Goal: Information Seeking & Learning: Learn about a topic

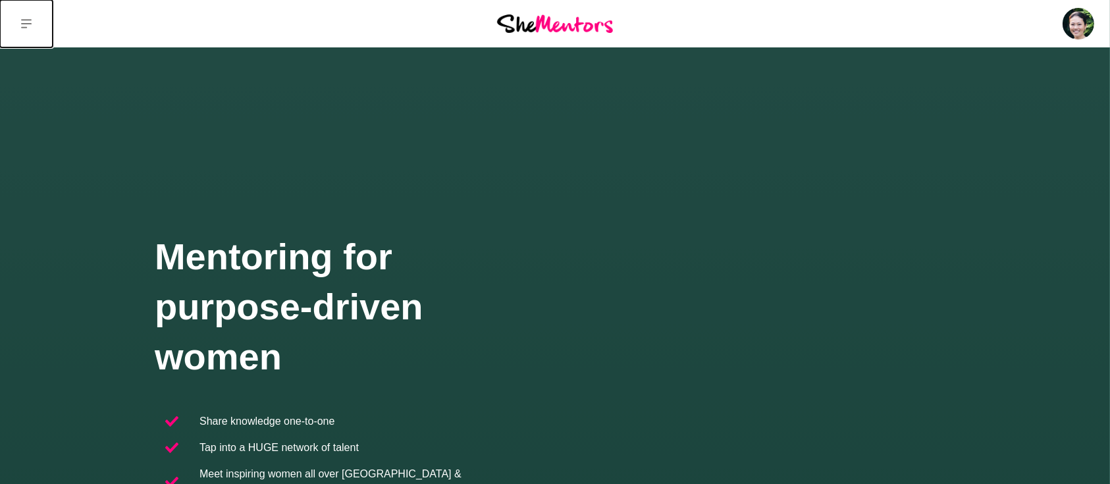
click at [31, 21] on icon at bounding box center [26, 23] width 11 height 11
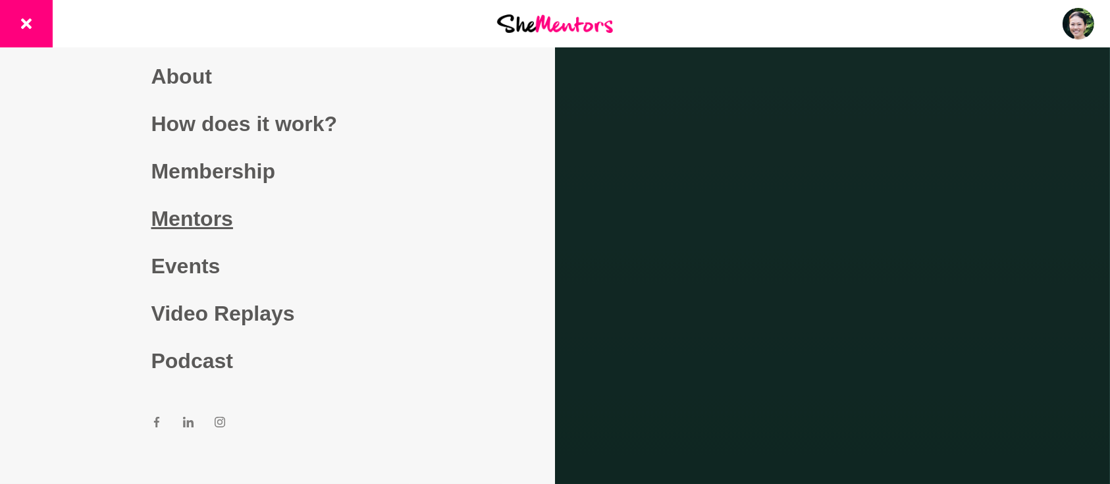
click at [173, 219] on link "Mentors" at bounding box center [277, 218] width 253 height 47
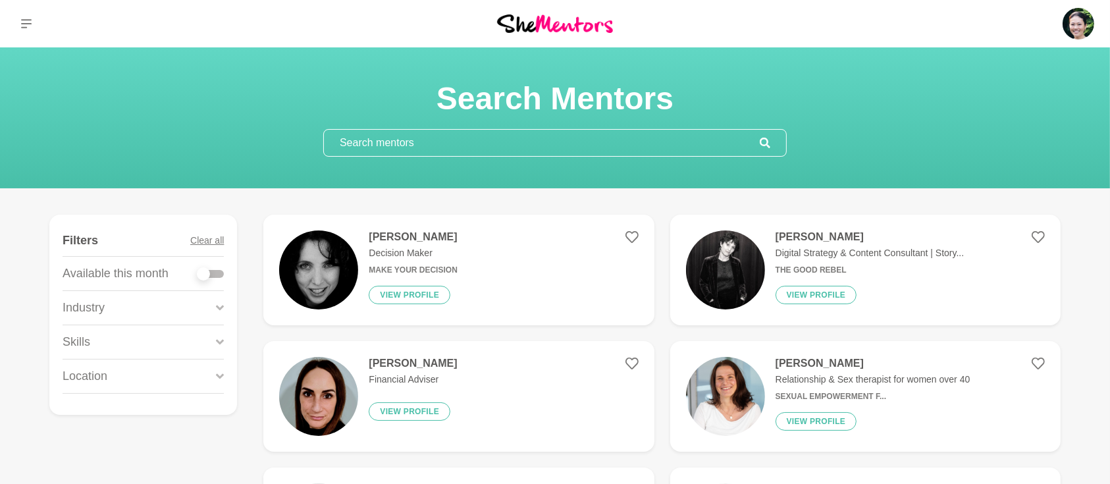
click at [417, 134] on input "text" at bounding box center [542, 143] width 436 height 26
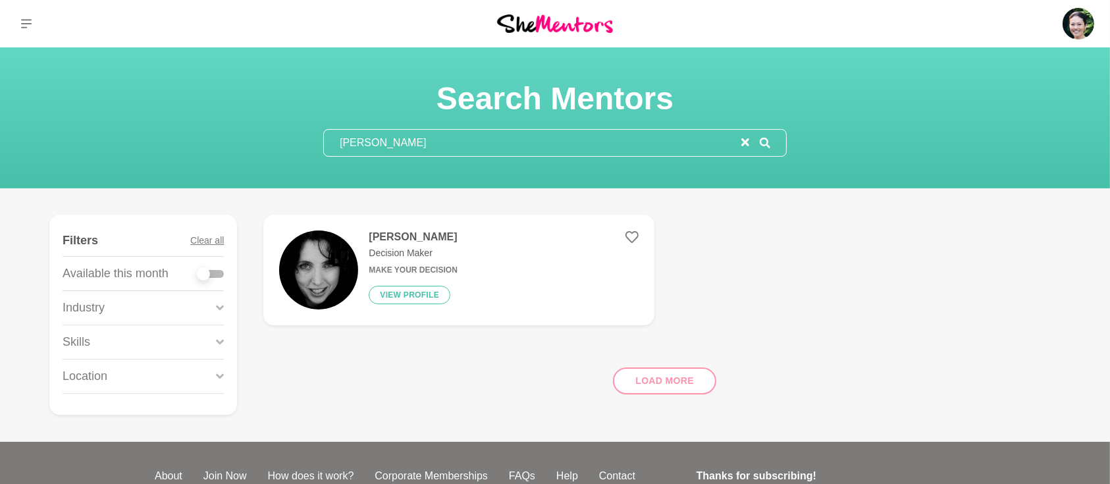
type input "Donna"
click at [415, 239] on h4 "[PERSON_NAME]" at bounding box center [413, 236] width 88 height 13
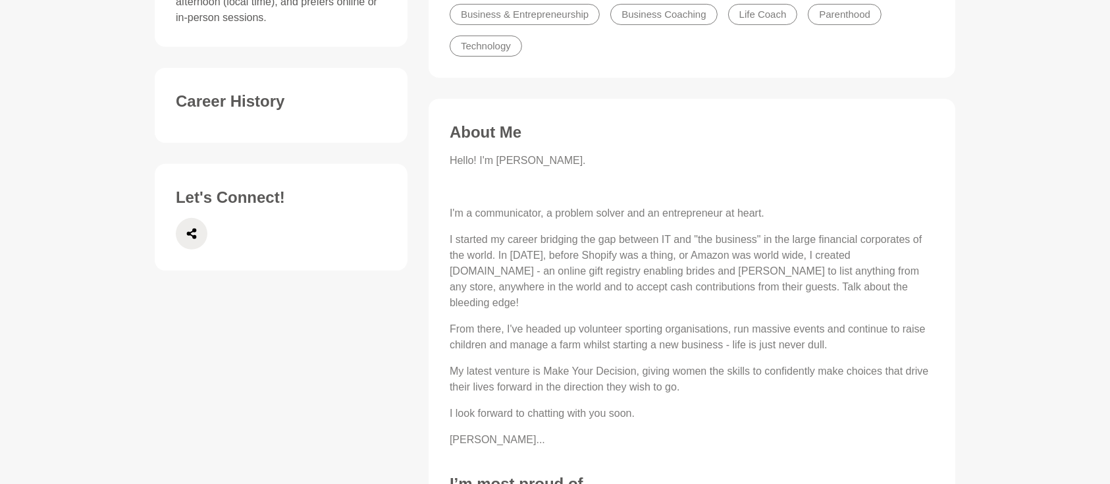
scroll to position [643, 0]
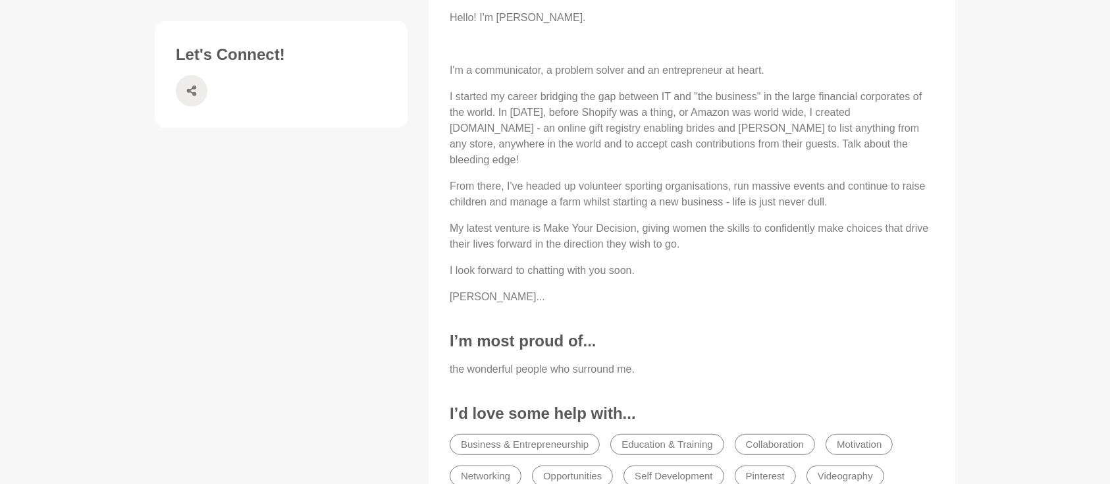
click at [187, 79] on icon at bounding box center [191, 91] width 11 height 32
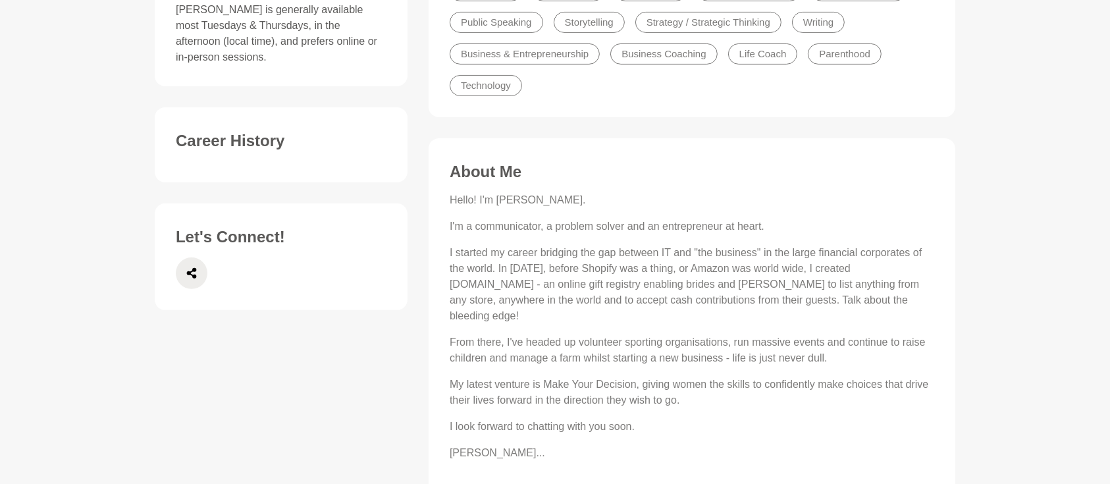
scroll to position [468, 0]
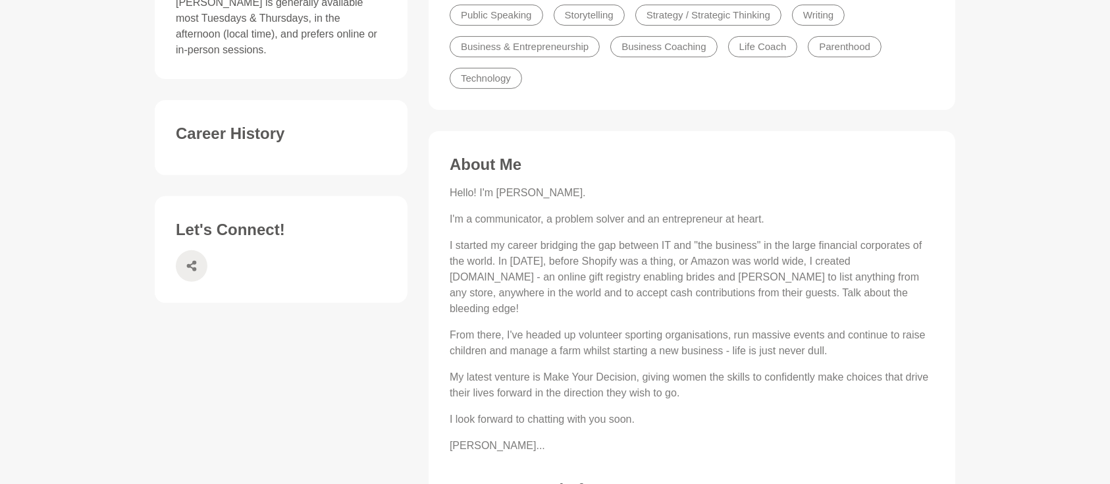
click at [184, 250] on span at bounding box center [192, 266] width 32 height 32
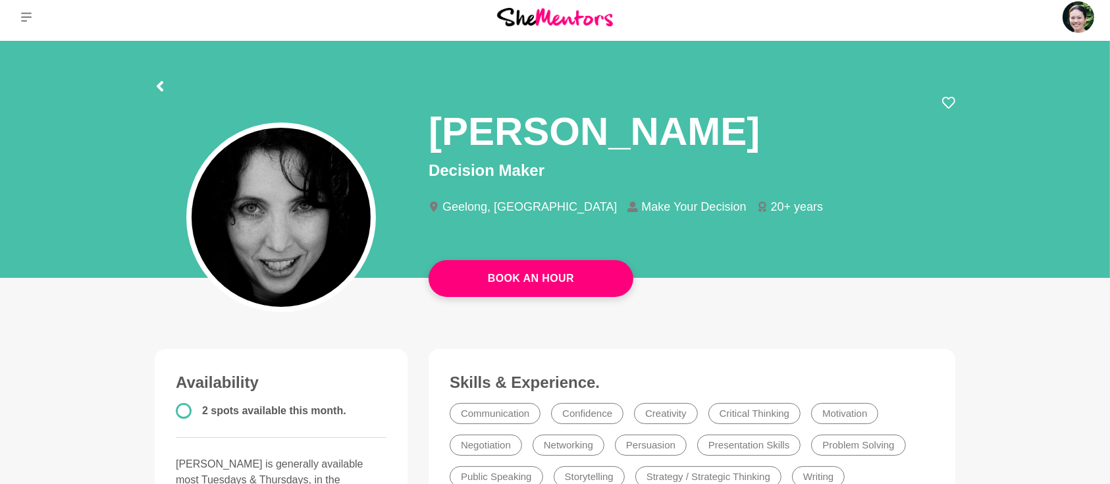
scroll to position [0, 0]
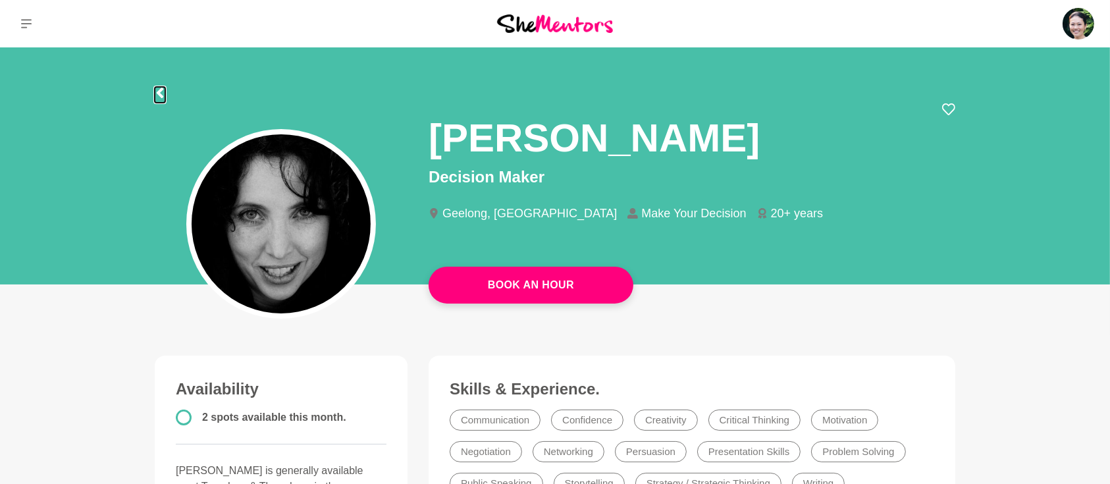
click at [162, 91] on icon at bounding box center [160, 93] width 11 height 11
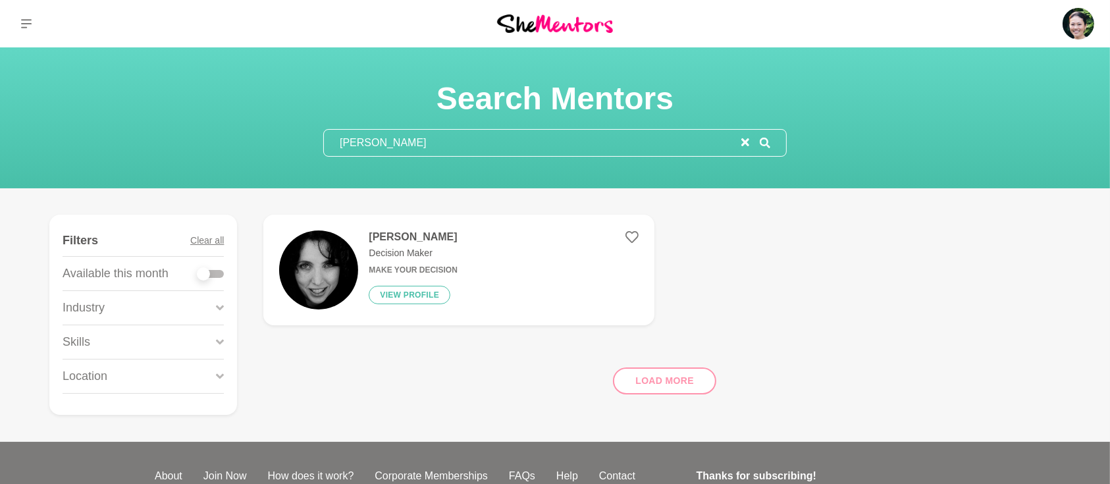
drag, startPoint x: 448, startPoint y: 131, endPoint x: 248, endPoint y: 139, distance: 200.3
click at [252, 139] on div "Search Mentors Donna" at bounding box center [555, 118] width 1079 height 78
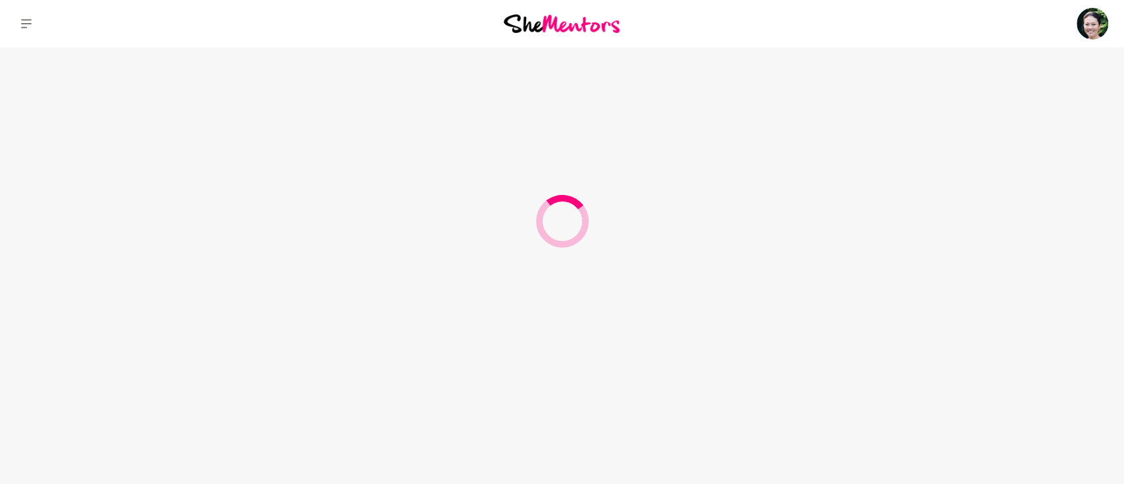
type input "[PERSON_NAME]"
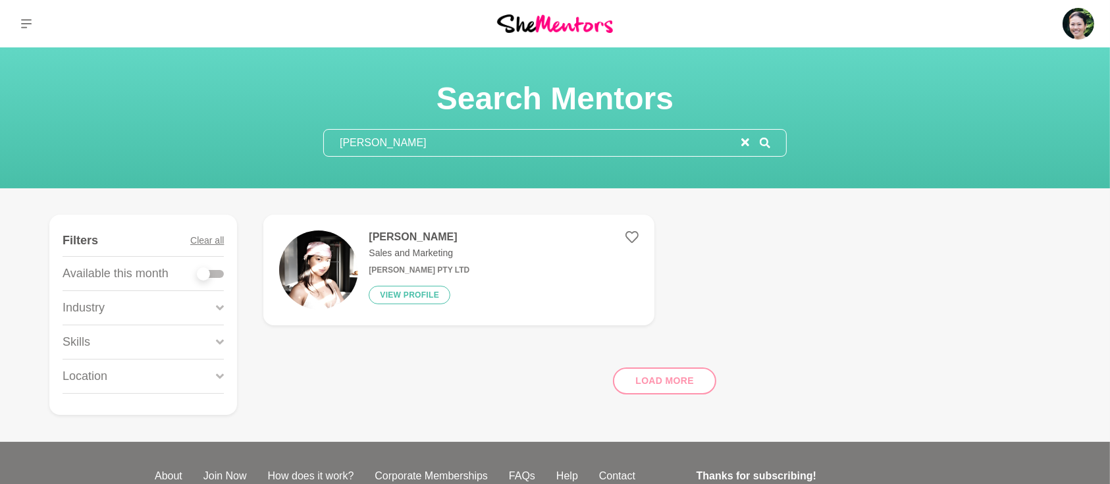
click at [391, 234] on h4 "[PERSON_NAME]" at bounding box center [419, 236] width 101 height 13
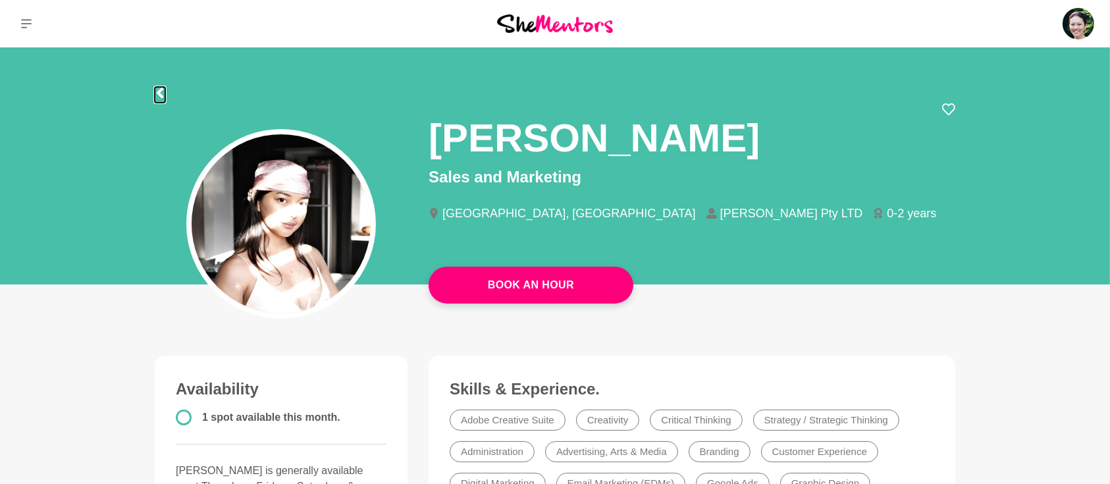
click at [158, 91] on icon at bounding box center [160, 93] width 11 height 11
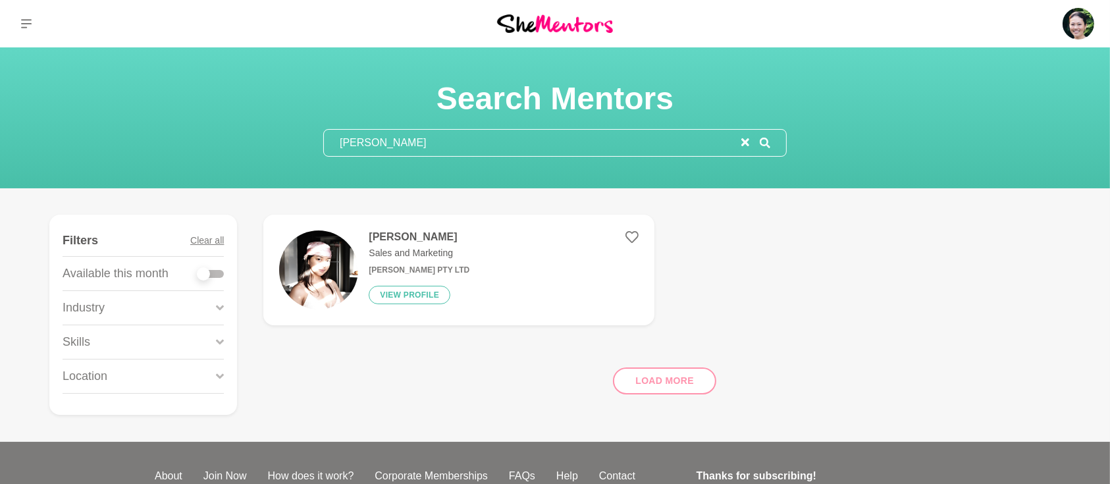
click at [745, 140] on icon "reset" at bounding box center [745, 142] width 8 height 8
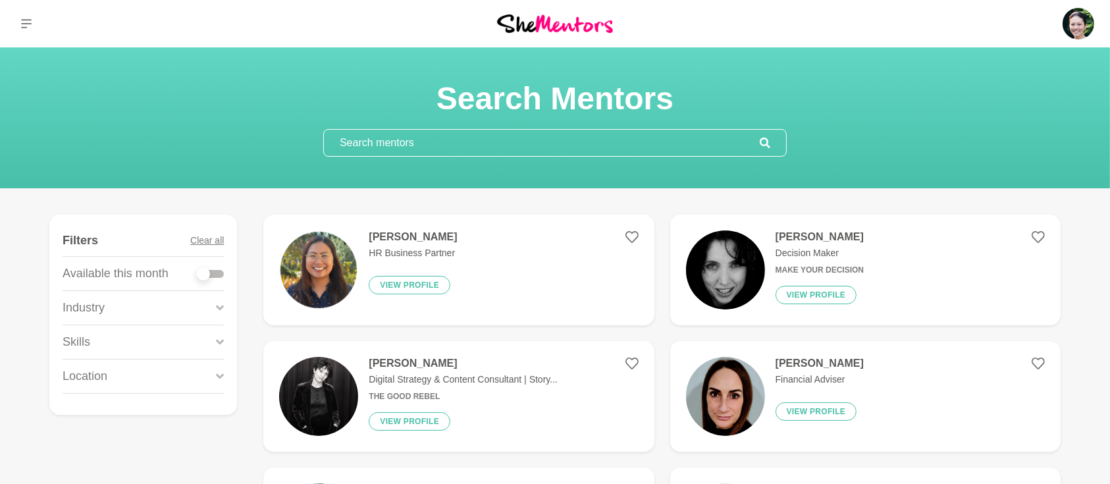
click at [406, 237] on h4 "[PERSON_NAME]" at bounding box center [413, 236] width 88 height 13
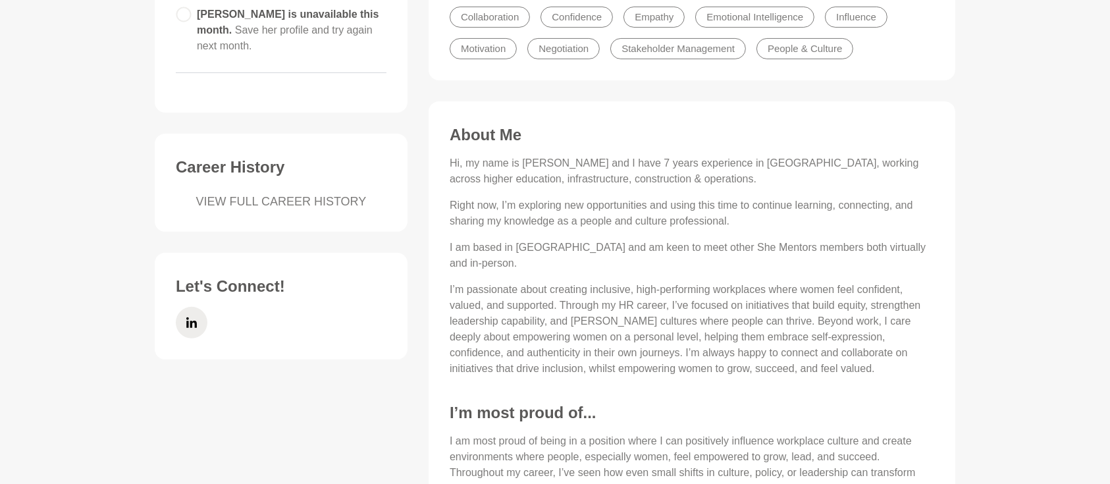
scroll to position [410, 0]
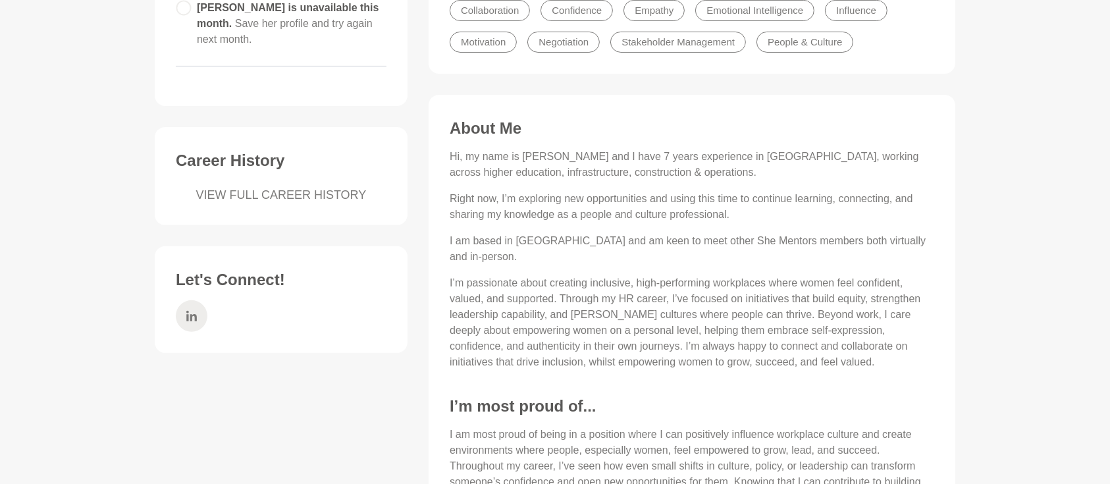
click at [201, 300] on span at bounding box center [192, 316] width 32 height 32
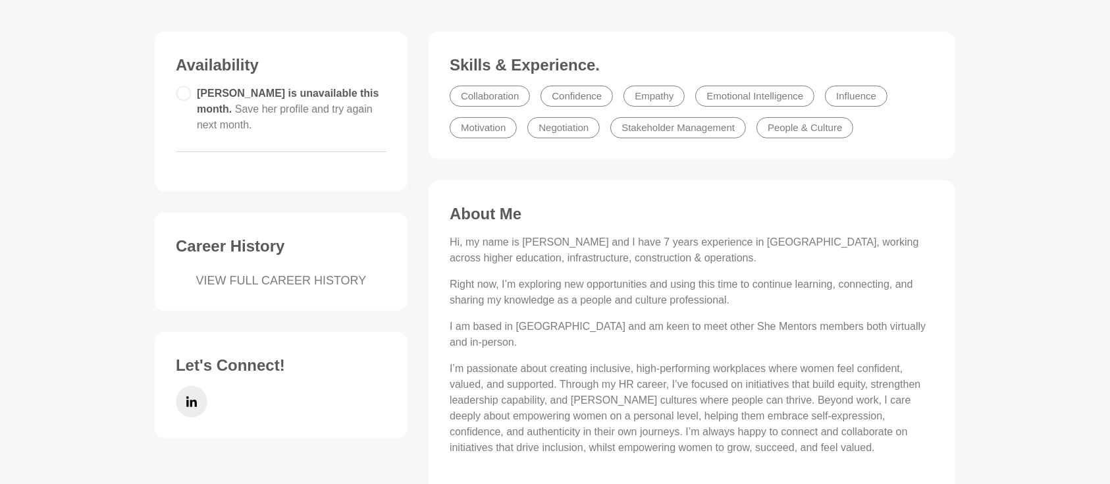
scroll to position [351, 0]
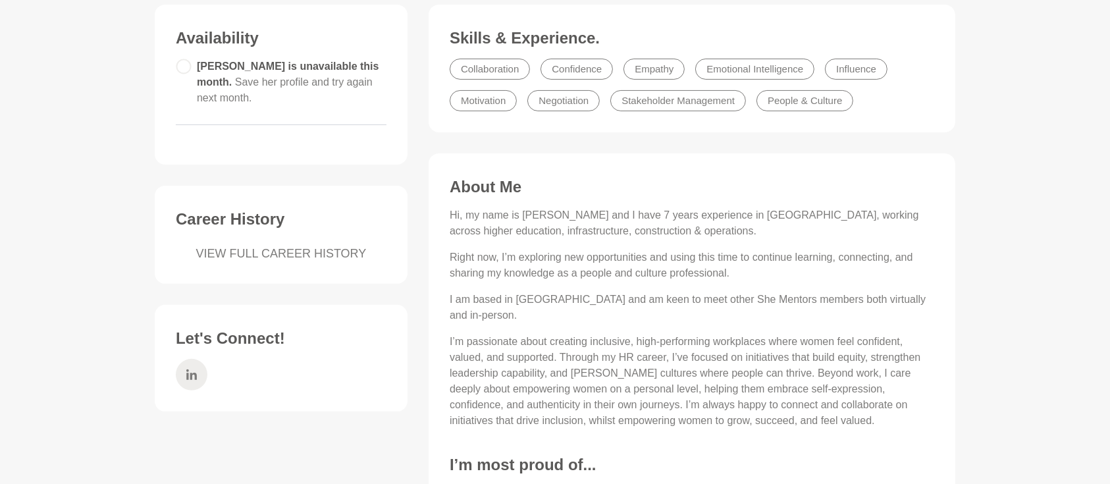
click at [196, 369] on icon at bounding box center [191, 374] width 11 height 11
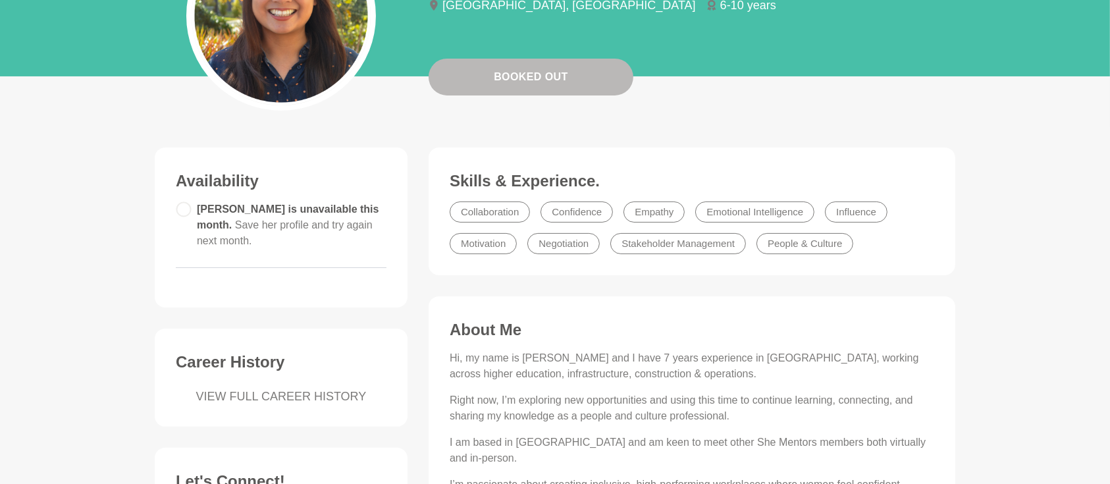
scroll to position [175, 0]
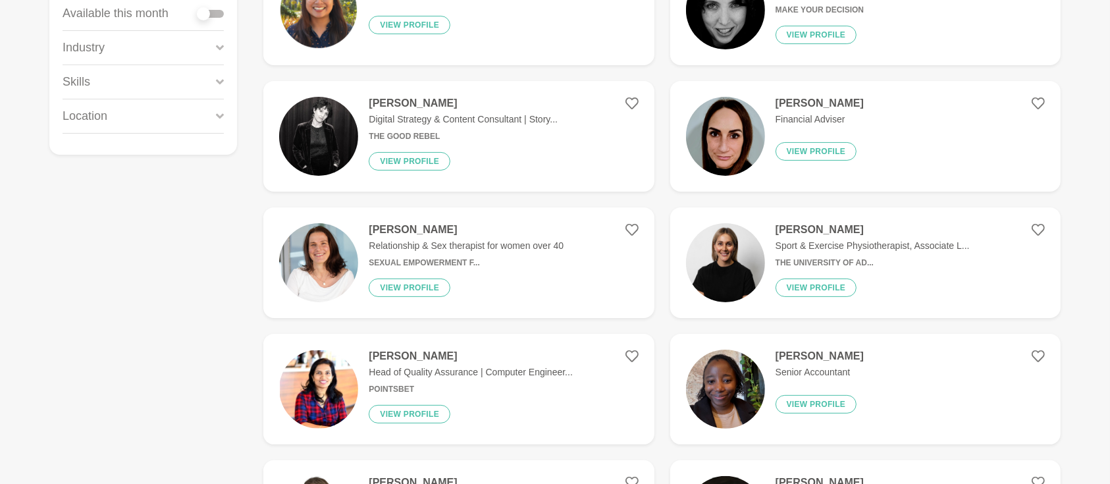
scroll to position [351, 0]
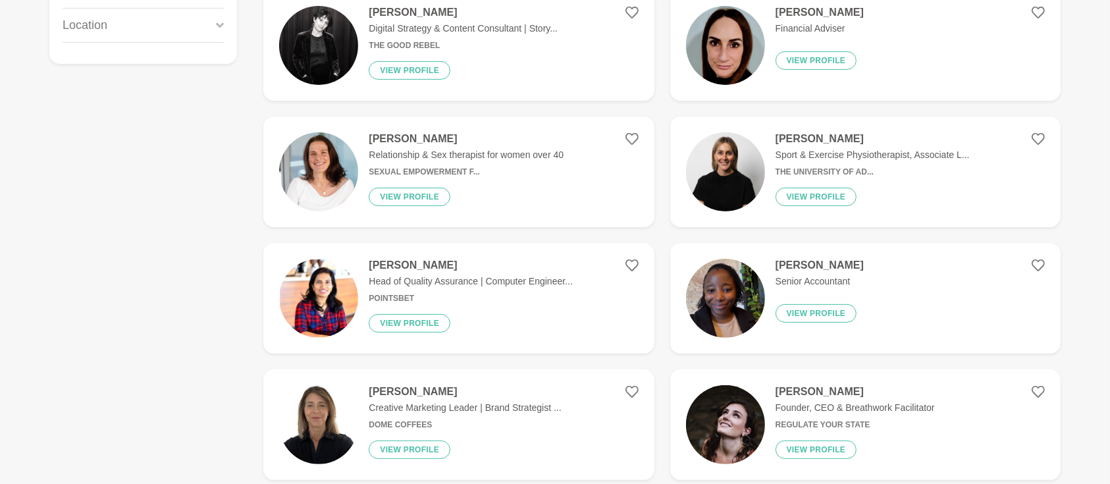
click at [394, 269] on h4 "[PERSON_NAME]" at bounding box center [470, 265] width 203 height 13
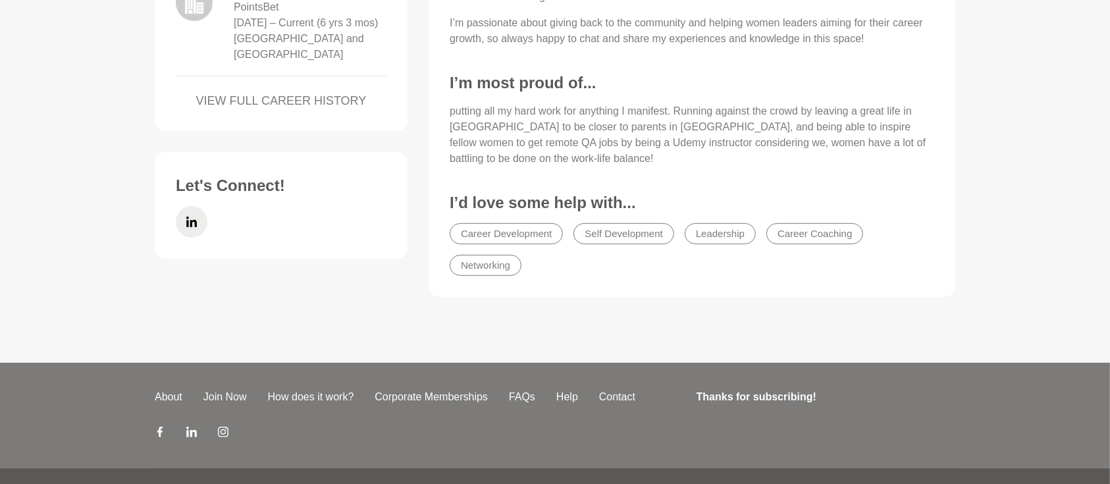
scroll to position [674, 0]
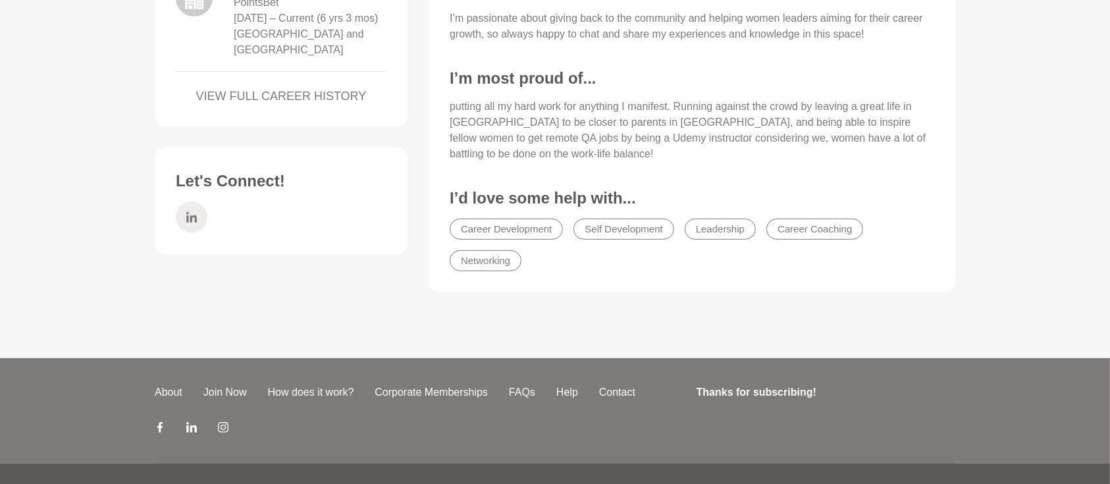
click at [200, 207] on span at bounding box center [192, 217] width 32 height 32
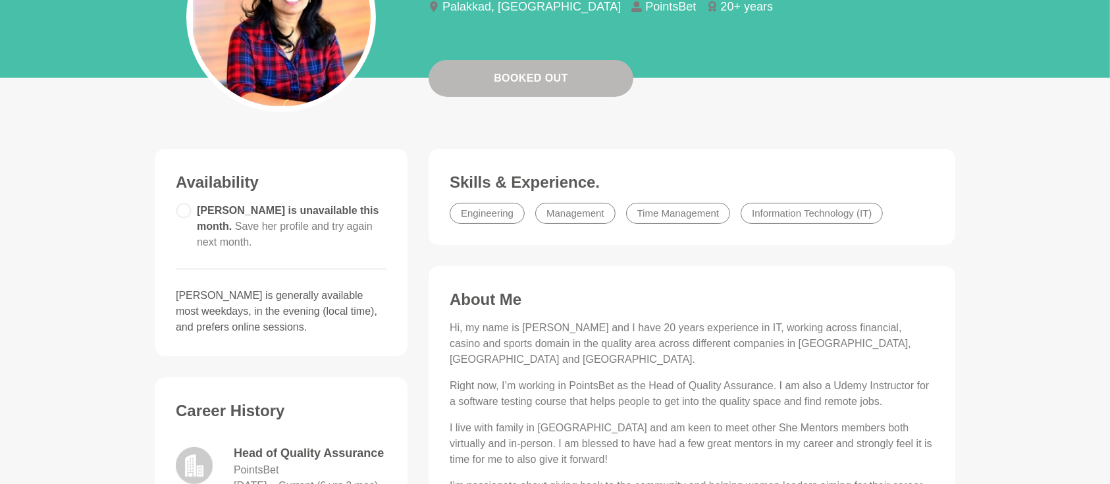
scroll to position [206, 0]
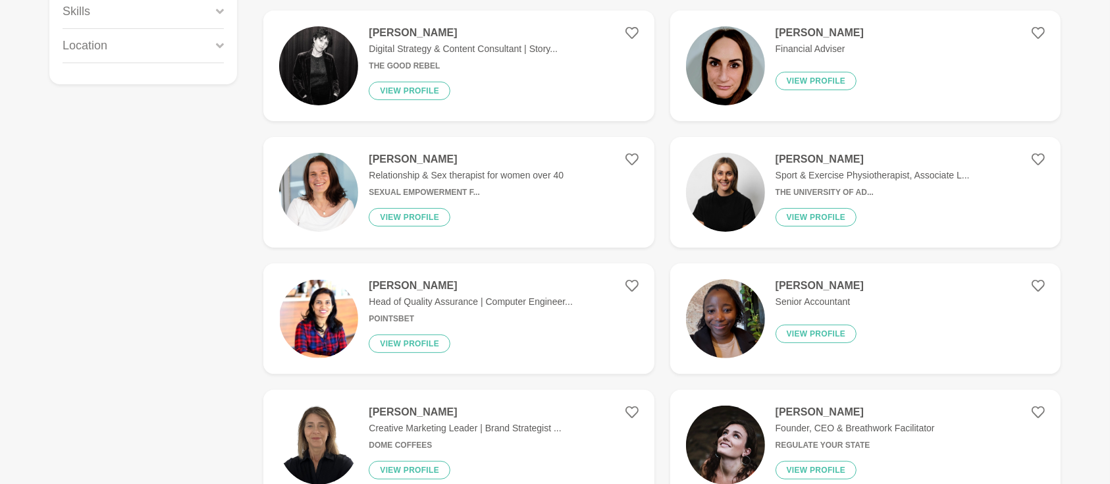
scroll to position [351, 0]
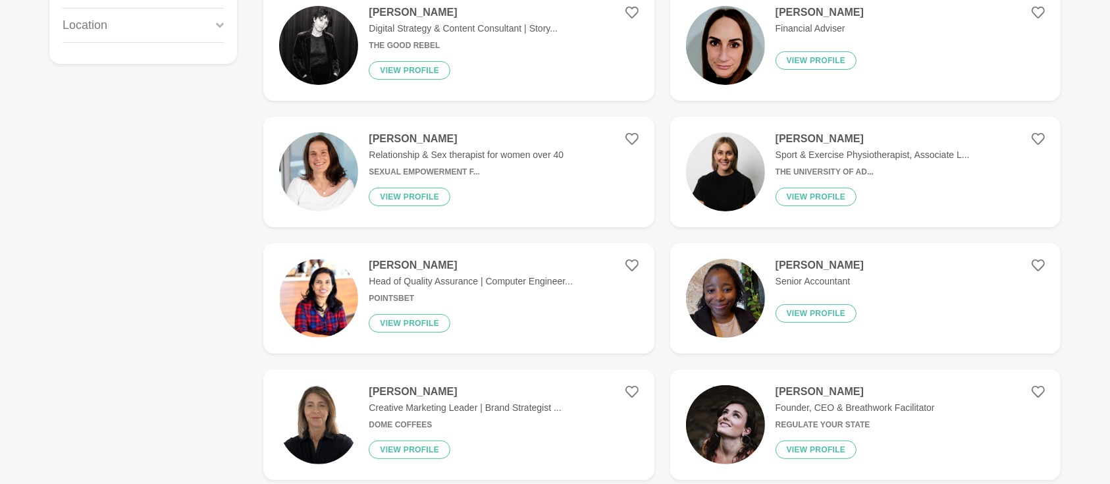
click at [780, 265] on h4 "[PERSON_NAME]" at bounding box center [820, 265] width 88 height 13
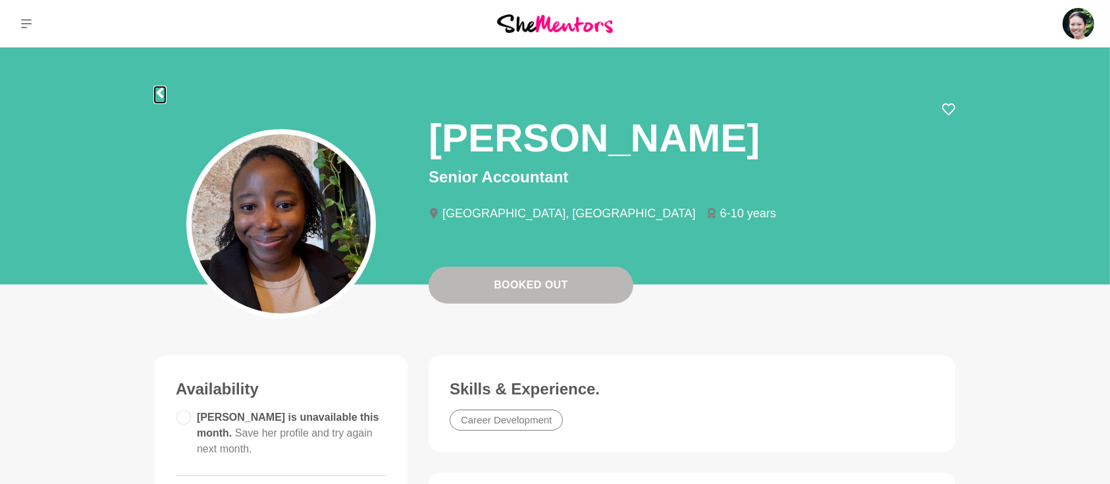
click at [162, 95] on icon at bounding box center [160, 93] width 7 height 11
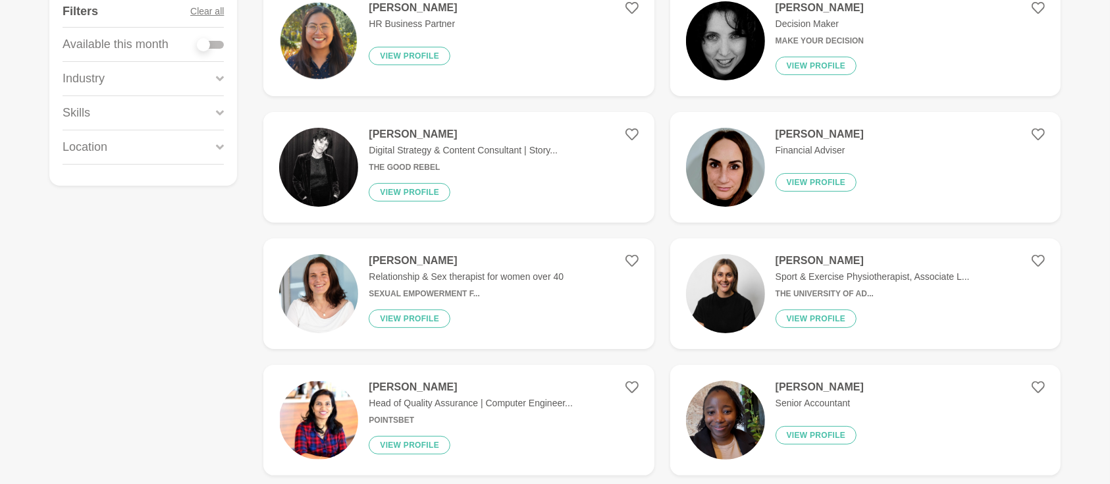
scroll to position [234, 0]
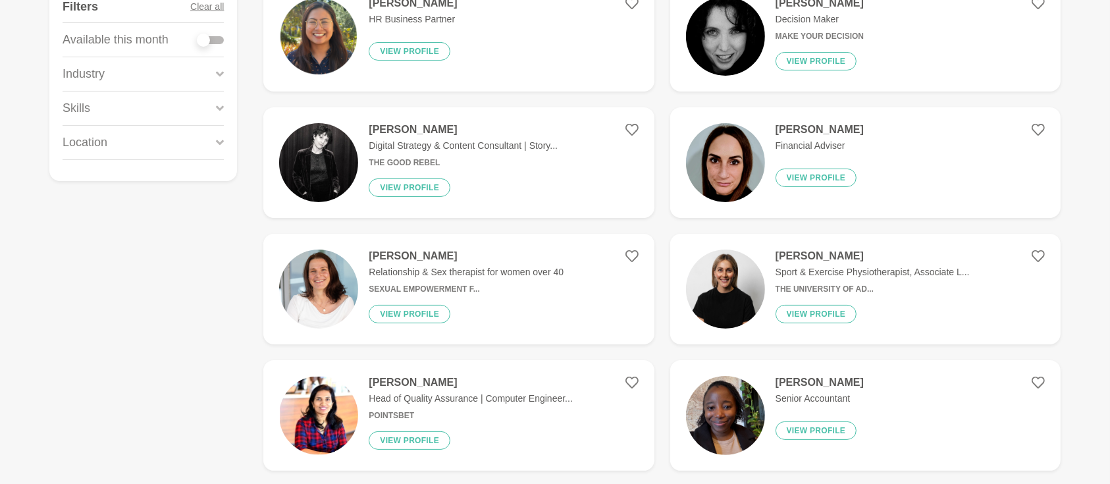
click at [819, 255] on h4 "[PERSON_NAME]" at bounding box center [873, 256] width 194 height 13
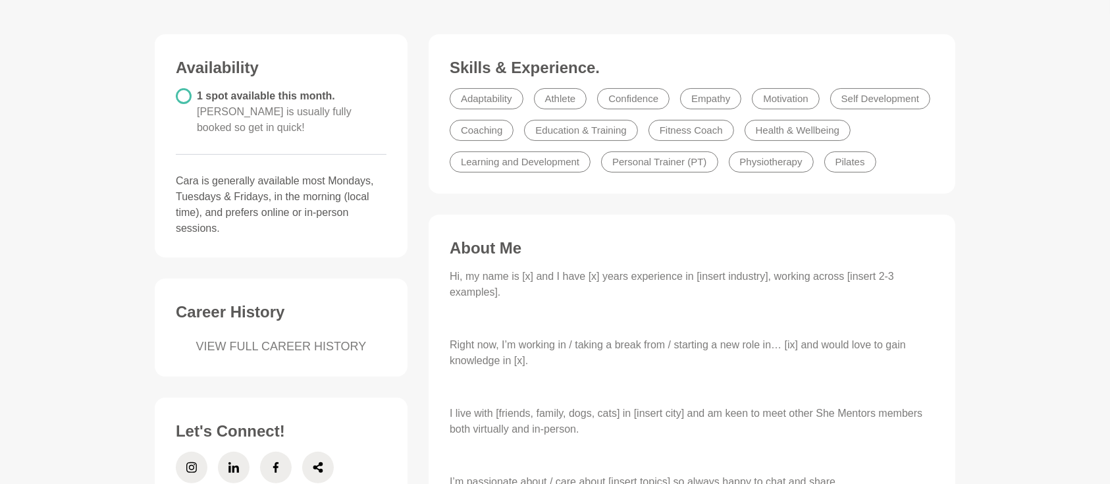
scroll to position [410, 0]
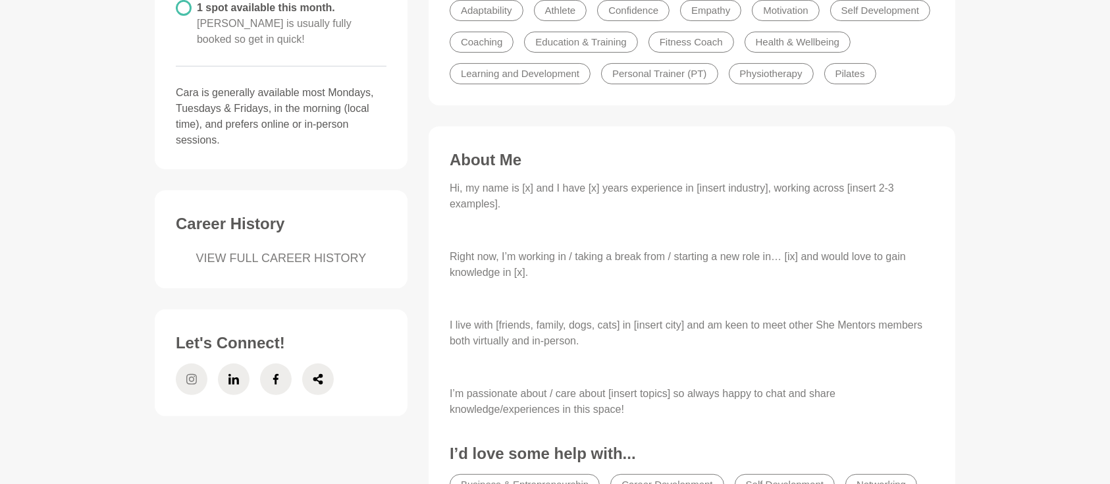
click at [191, 374] on icon at bounding box center [191, 379] width 11 height 11
click at [240, 363] on span at bounding box center [234, 379] width 32 height 32
click at [269, 363] on span at bounding box center [276, 379] width 32 height 32
click at [316, 365] on icon at bounding box center [318, 379] width 11 height 32
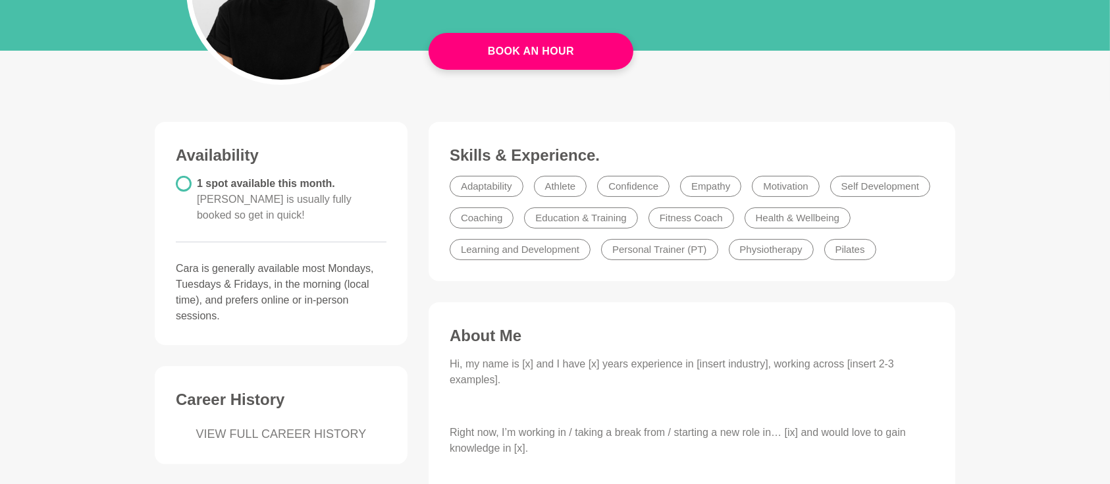
scroll to position [117, 0]
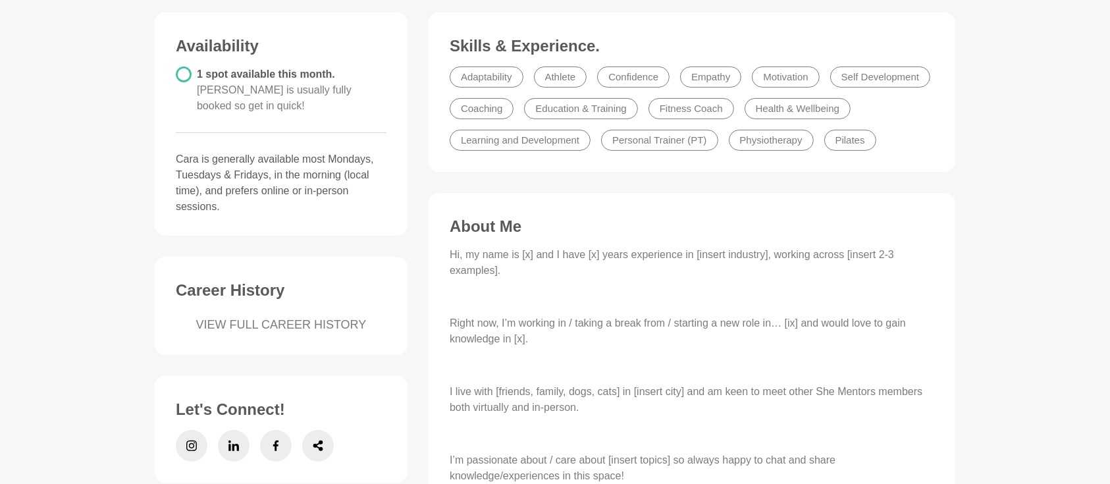
scroll to position [410, 0]
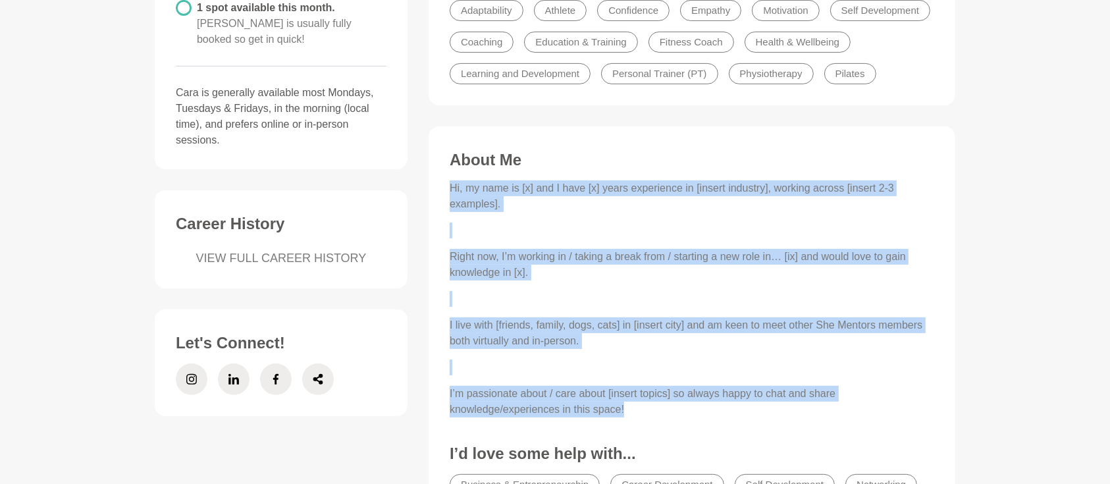
drag, startPoint x: 446, startPoint y: 187, endPoint x: 654, endPoint y: 405, distance: 301.3
click at [655, 405] on div "About Me Hi, my name is [x] and I have [x] years experience in [insert industry…" at bounding box center [692, 358] width 500 height 416
copy div "Hi, my name is [x] and I have [x] years experience in [insert industry], workin…"
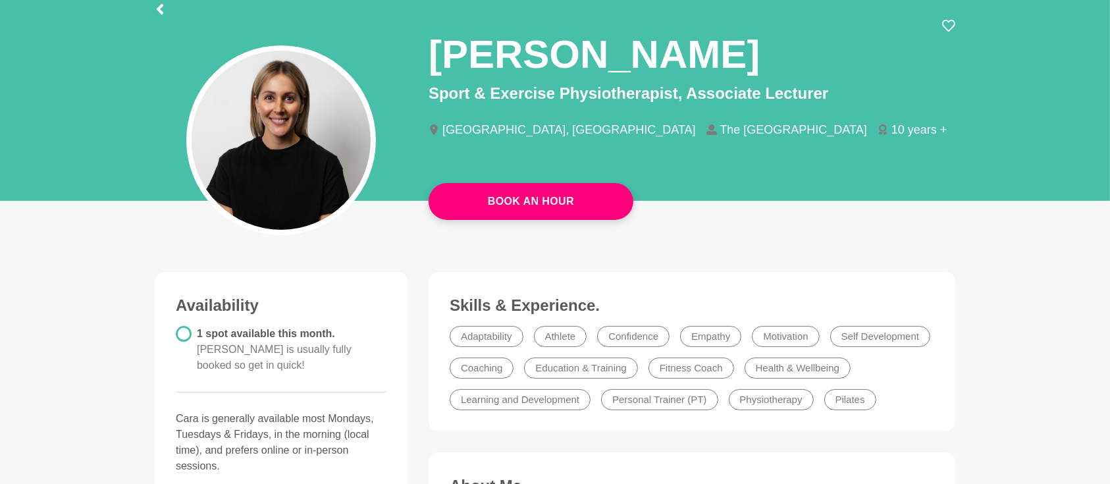
scroll to position [0, 0]
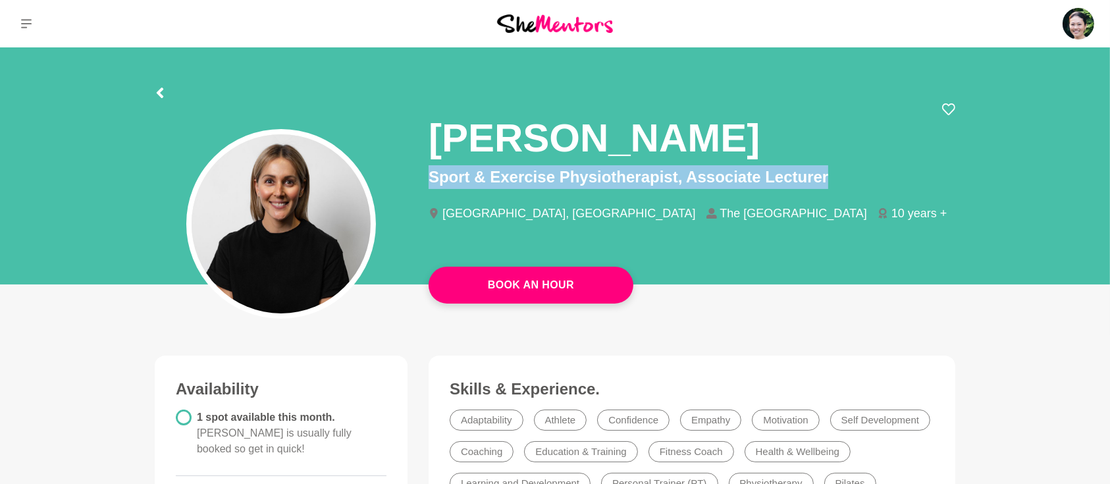
drag, startPoint x: 424, startPoint y: 176, endPoint x: 842, endPoint y: 174, distance: 418.1
click at [843, 175] on div "[PERSON_NAME] Sport & Exercise Physiotherapist, Associate Lecturer [GEOGRAPHIC_…" at bounding box center [692, 173] width 548 height 140
copy p "Sport & Exercise Physiotherapist, Associate Lecturer"
click at [163, 88] on icon at bounding box center [160, 93] width 11 height 11
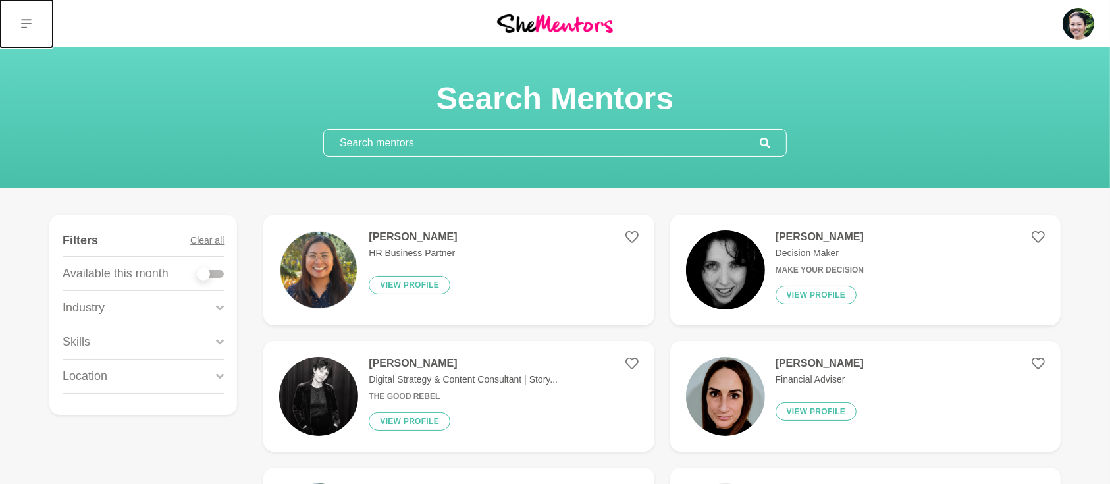
click at [23, 17] on button at bounding box center [26, 23] width 53 height 47
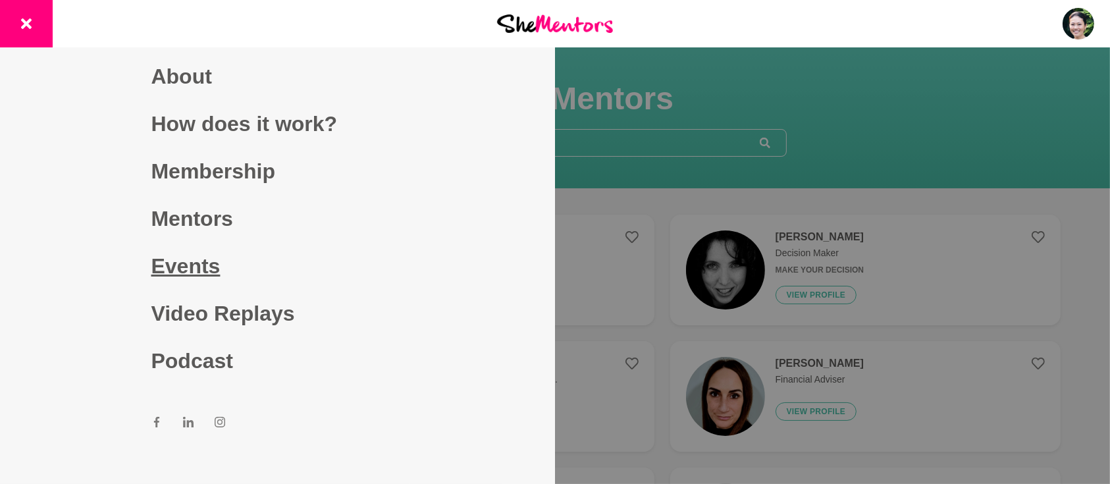
click at [183, 269] on link "Events" at bounding box center [277, 265] width 253 height 47
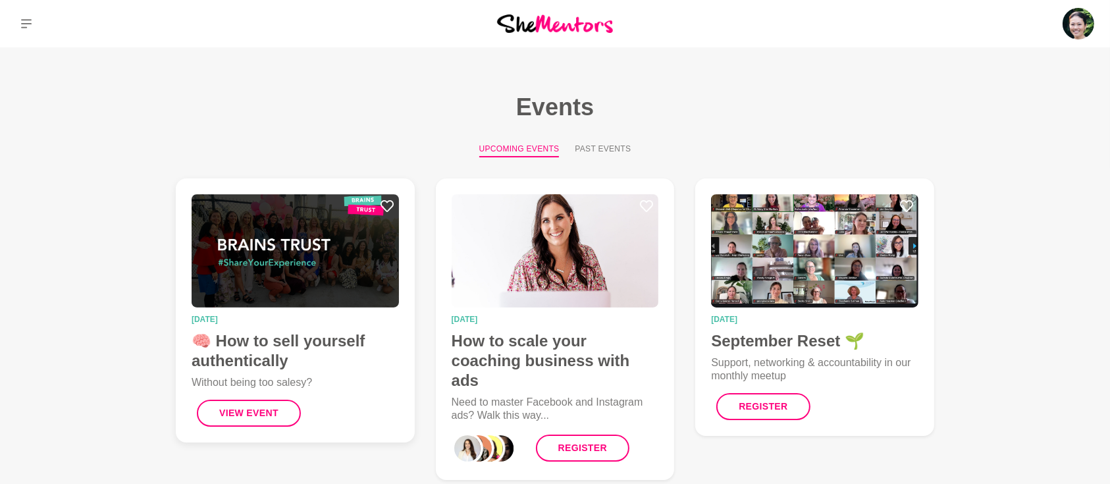
click at [295, 340] on h4 "🧠 How to sell yourself authentically" at bounding box center [295, 351] width 207 height 40
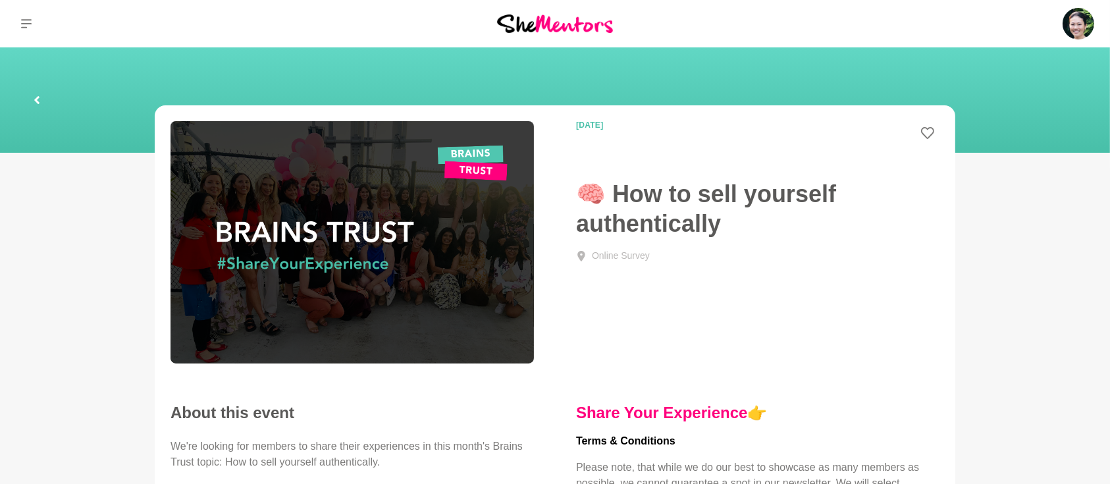
click at [38, 99] on icon at bounding box center [37, 100] width 8 height 42
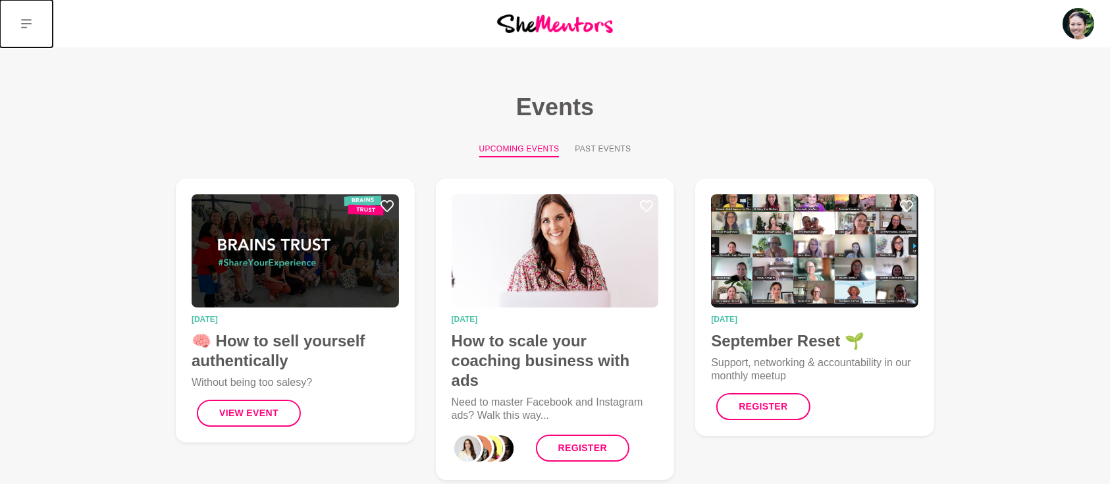
click at [20, 18] on button at bounding box center [26, 23] width 53 height 47
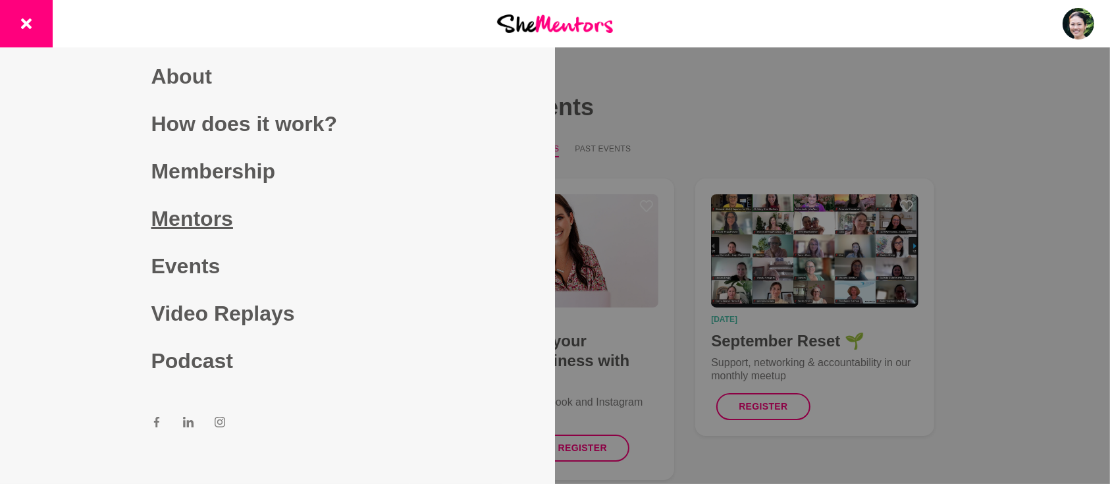
click at [191, 217] on link "Mentors" at bounding box center [277, 218] width 253 height 47
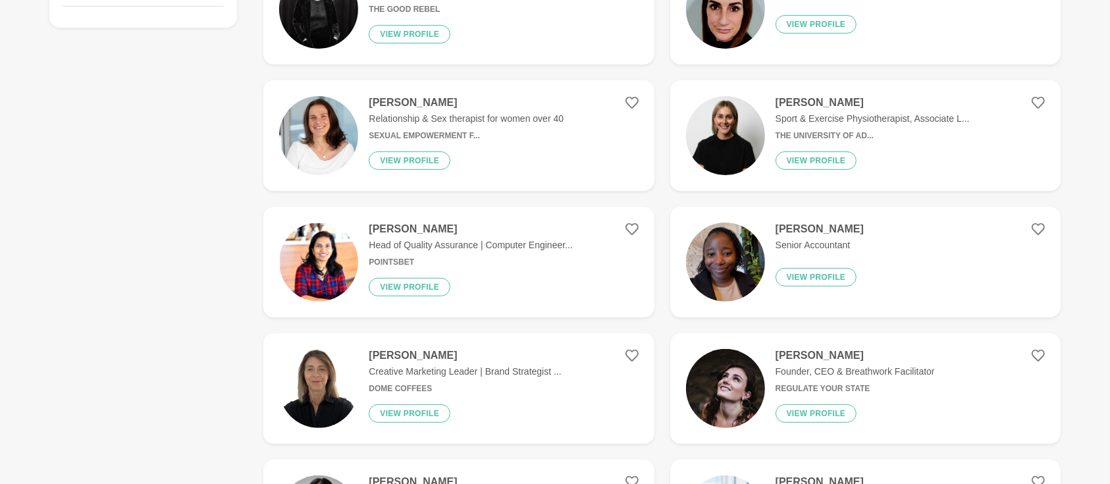
scroll to position [468, 0]
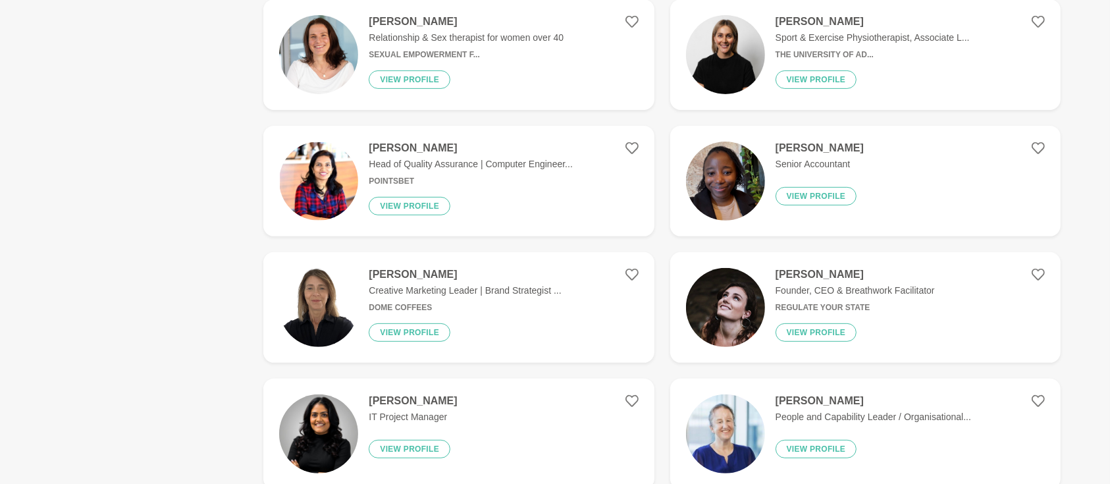
click at [406, 277] on h4 "[PERSON_NAME]" at bounding box center [465, 274] width 192 height 13
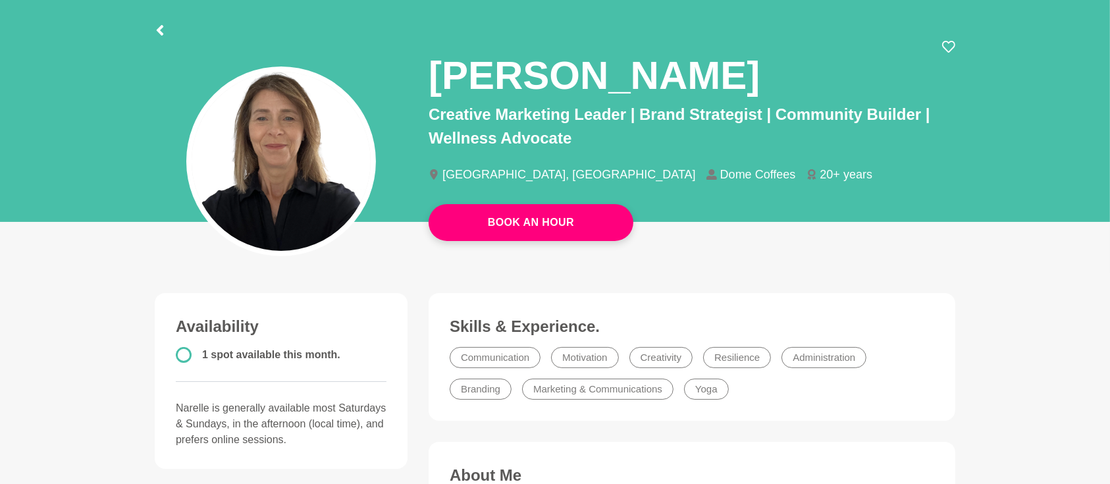
scroll to position [58, 0]
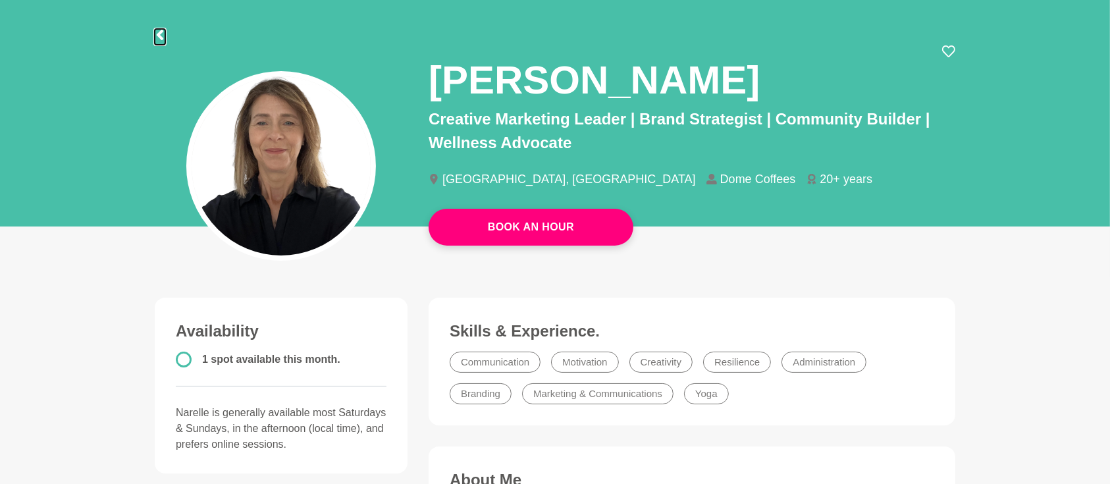
click at [161, 35] on icon at bounding box center [160, 35] width 11 height 11
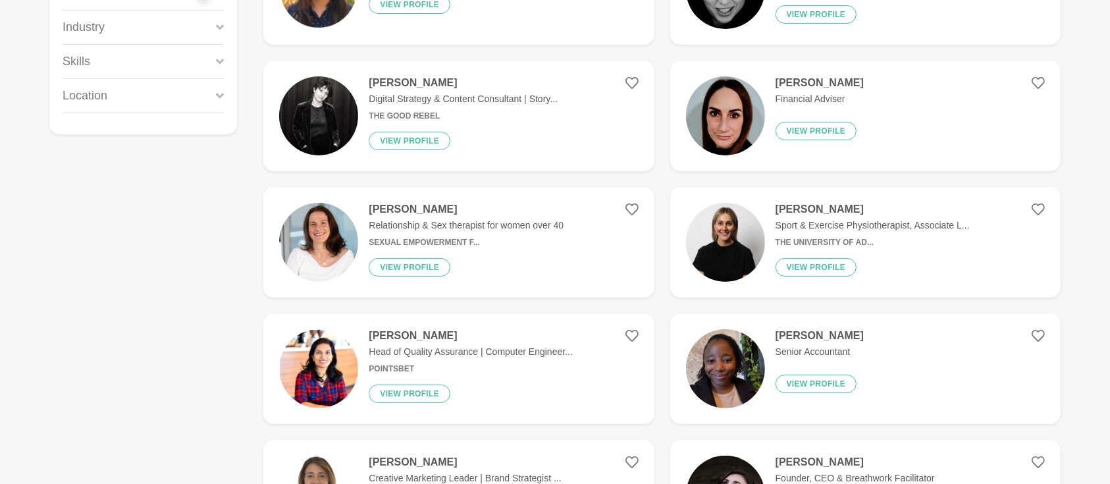
scroll to position [351, 0]
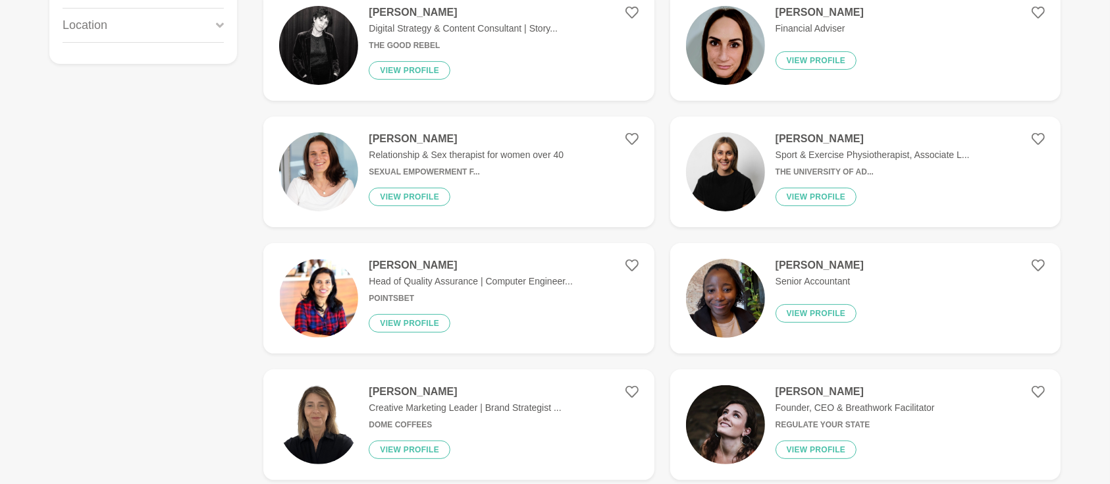
click at [807, 392] on h4 "[PERSON_NAME]" at bounding box center [855, 391] width 159 height 13
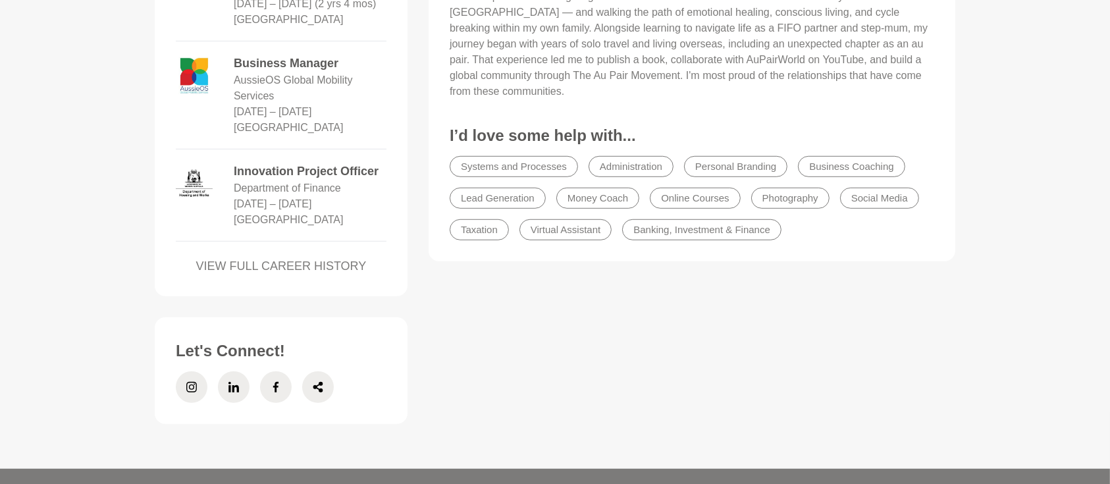
scroll to position [936, 0]
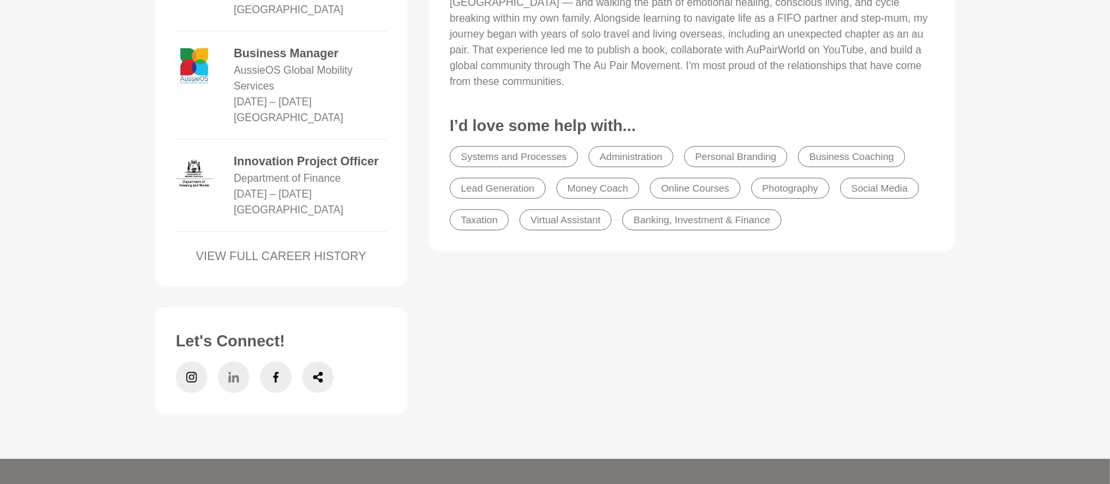
click at [236, 361] on icon at bounding box center [233, 377] width 11 height 32
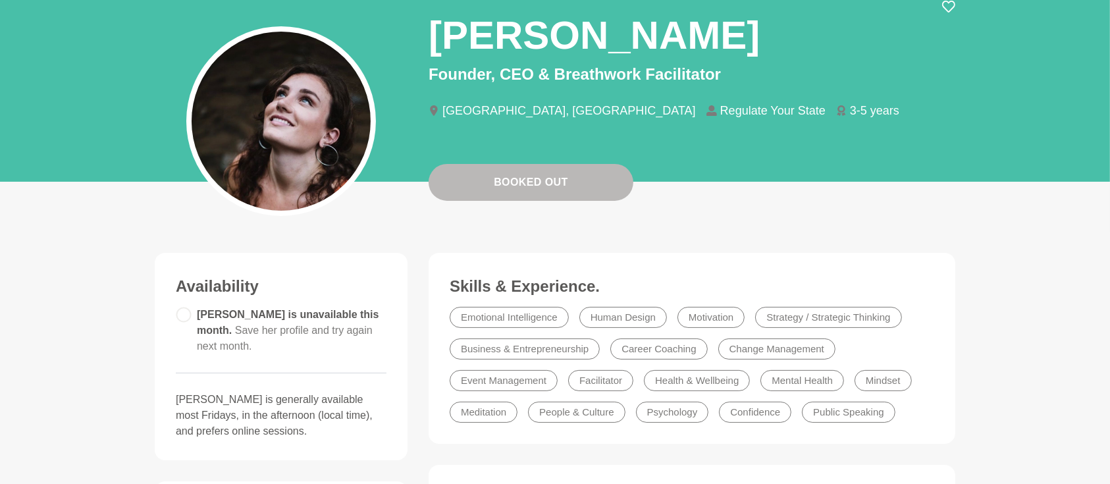
scroll to position [0, 0]
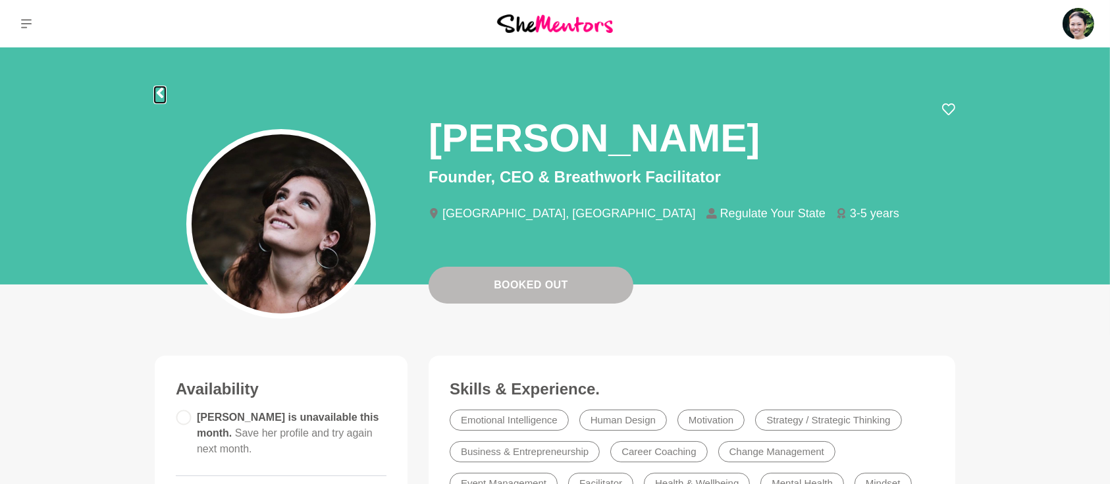
click at [160, 93] on icon at bounding box center [160, 93] width 7 height 11
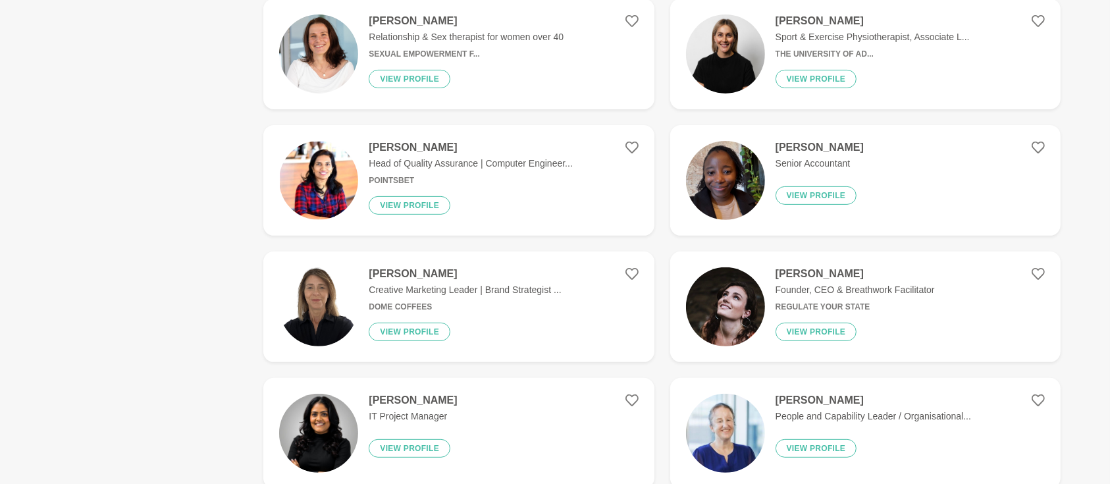
scroll to position [702, 0]
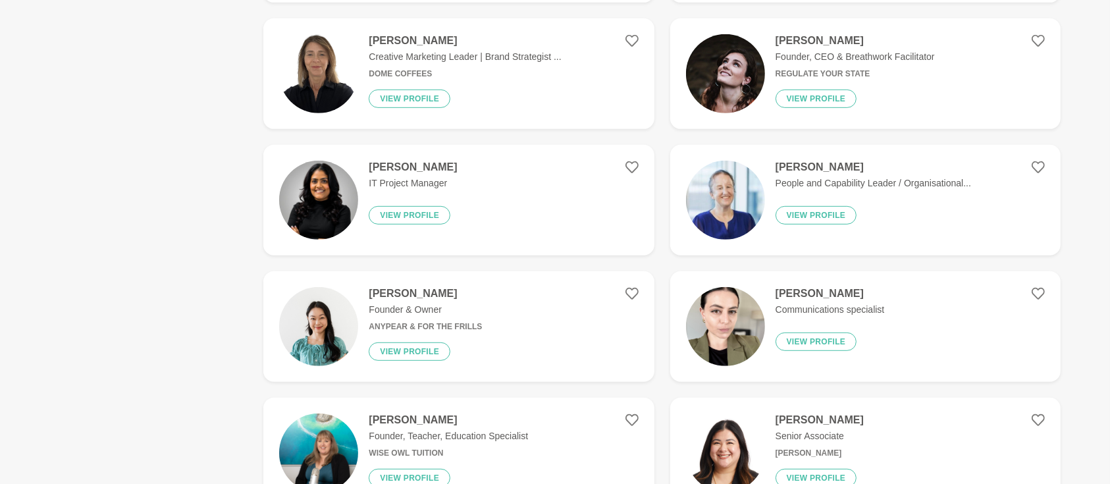
click at [793, 165] on h4 "[PERSON_NAME]" at bounding box center [874, 167] width 196 height 13
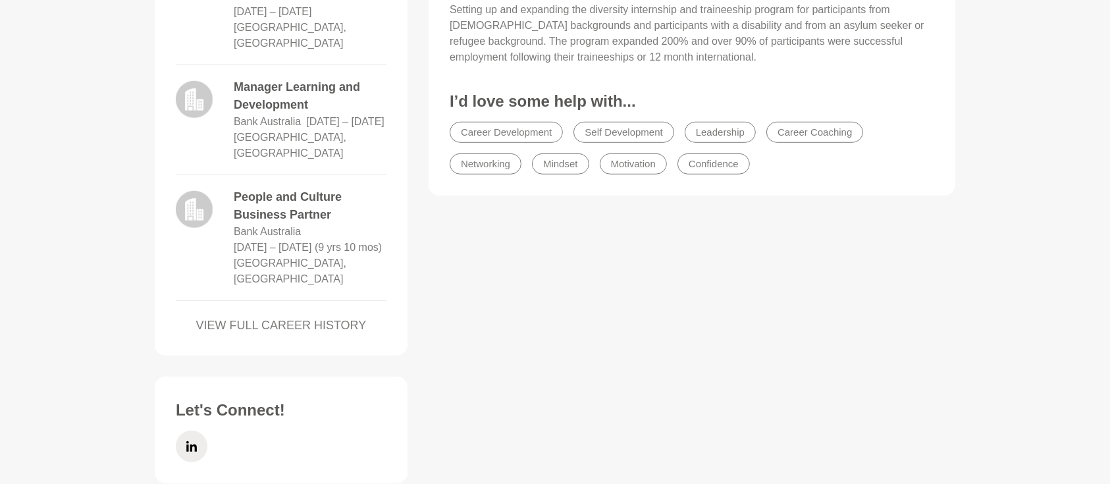
scroll to position [995, 0]
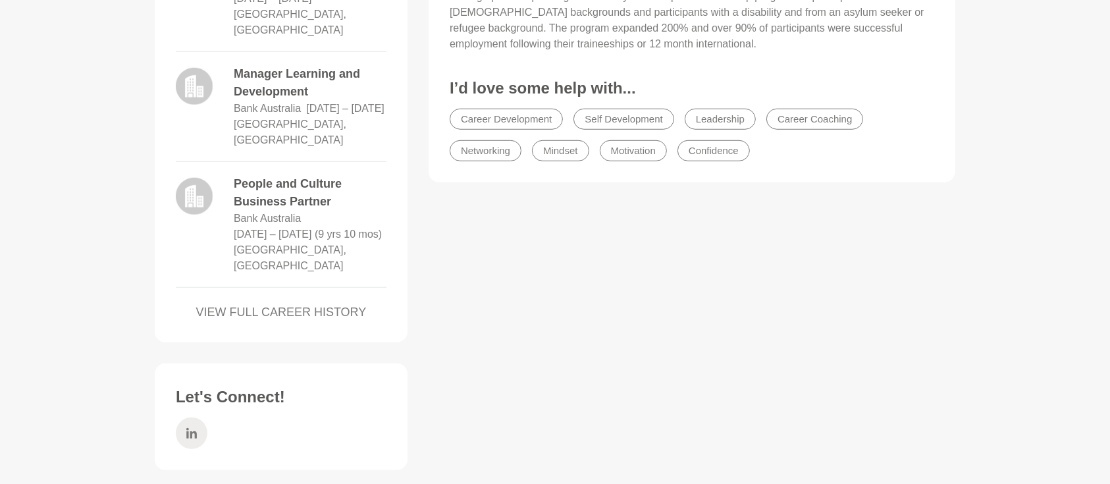
click at [194, 417] on icon at bounding box center [191, 433] width 11 height 32
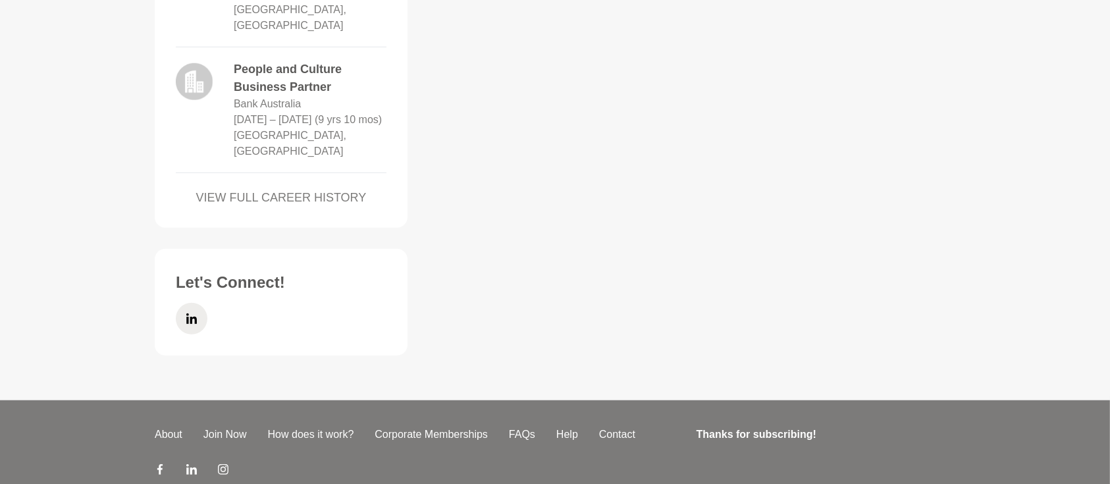
scroll to position [1111, 0]
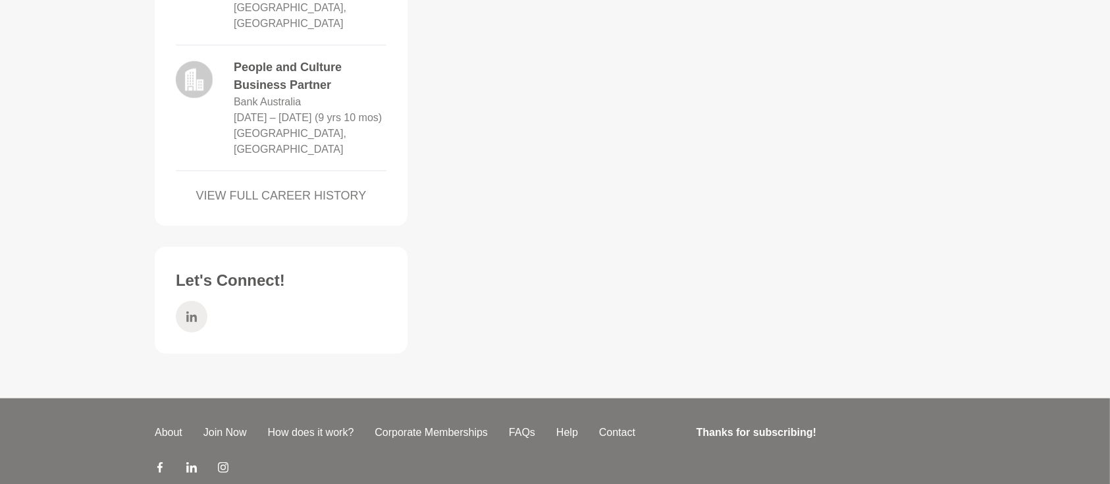
click at [191, 311] on icon at bounding box center [191, 316] width 11 height 11
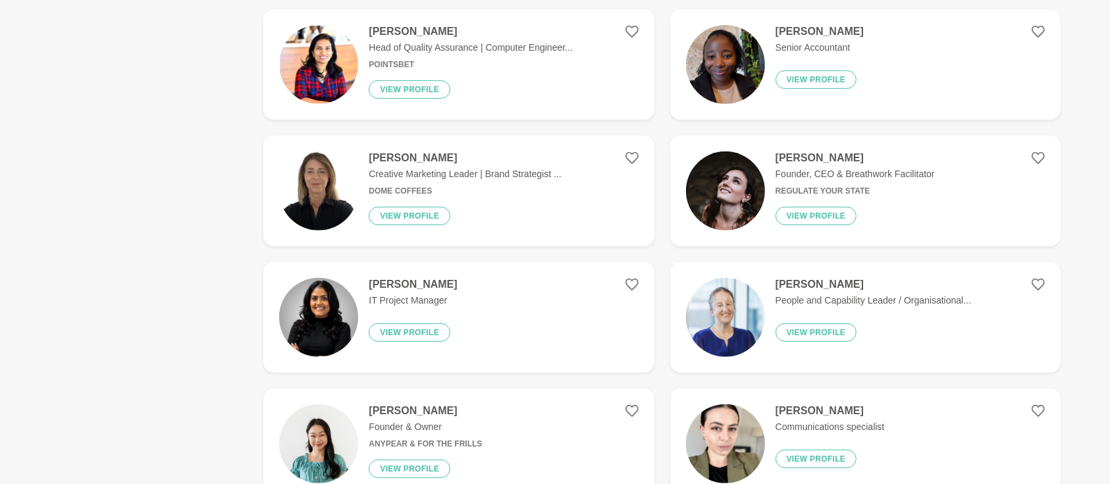
scroll to position [702, 0]
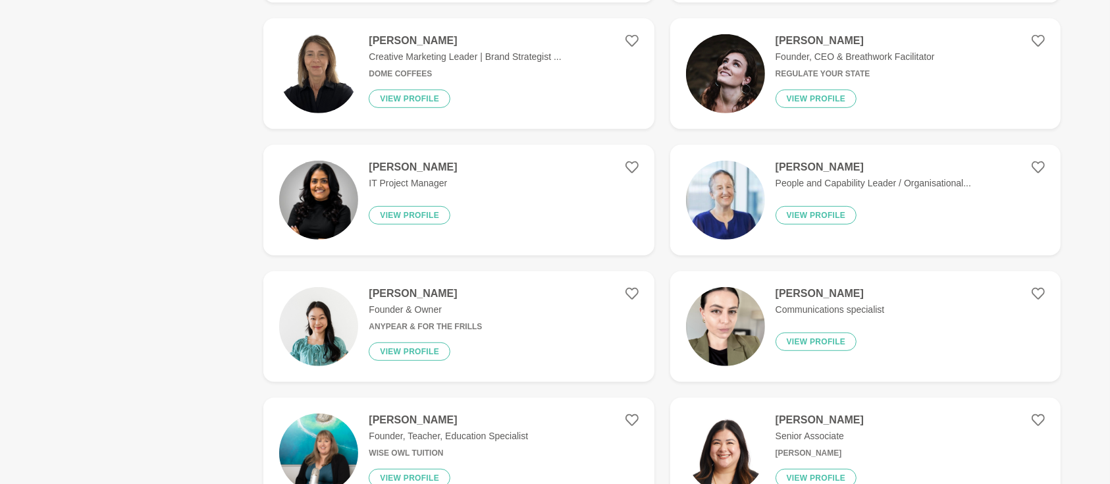
click at [399, 292] on h4 "[PERSON_NAME]" at bounding box center [425, 293] width 113 height 13
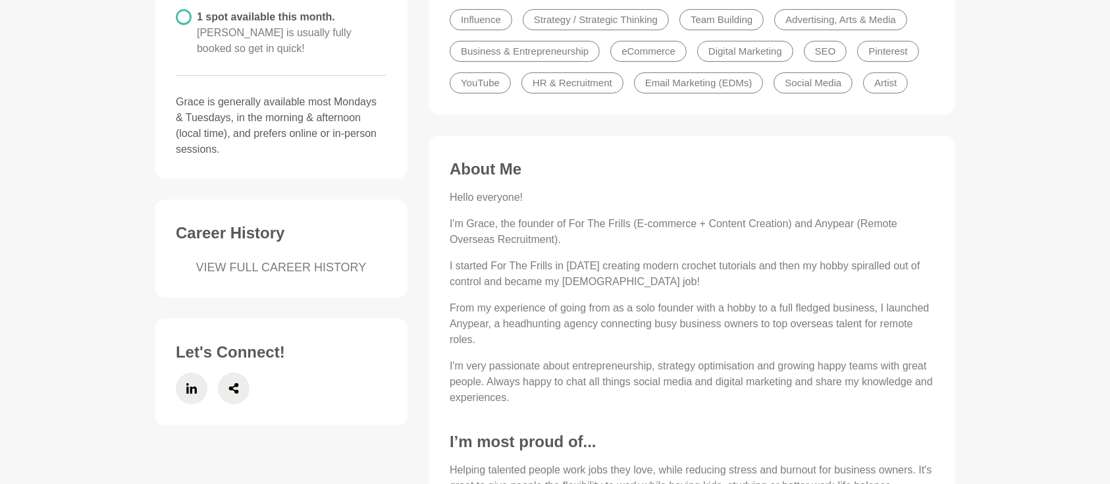
scroll to position [468, 0]
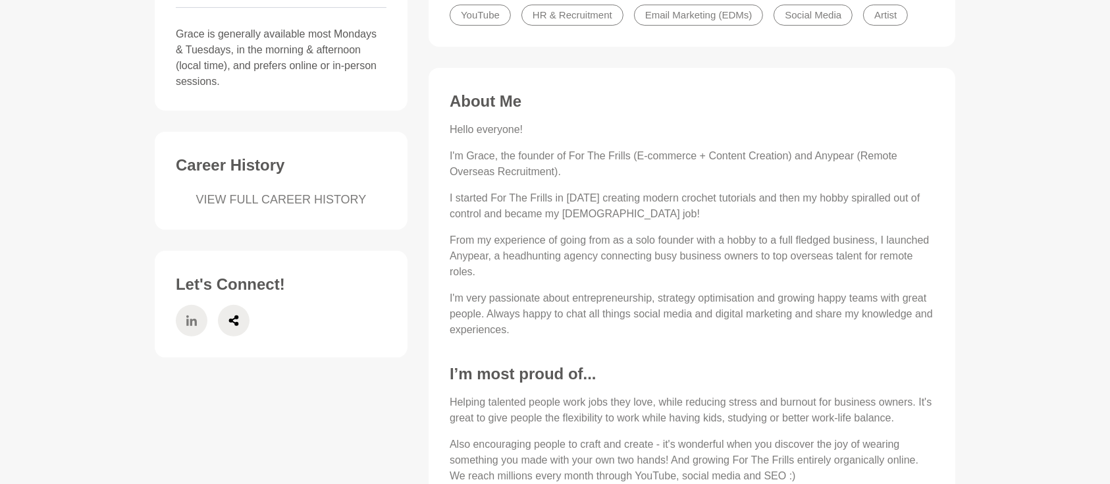
click at [194, 305] on icon at bounding box center [191, 321] width 11 height 32
